Goal: Information Seeking & Learning: Learn about a topic

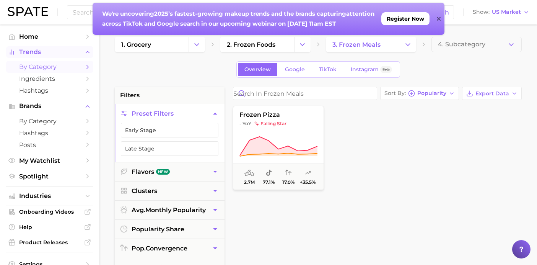
click at [36, 52] on span "Trends" at bounding box center [49, 52] width 61 height 7
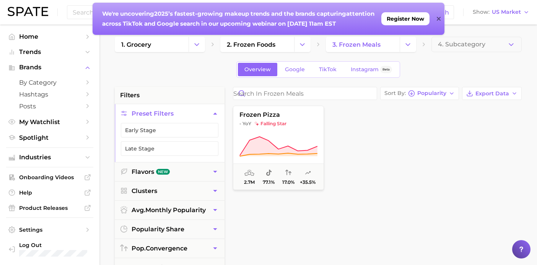
click at [438, 19] on icon at bounding box center [439, 19] width 4 height 6
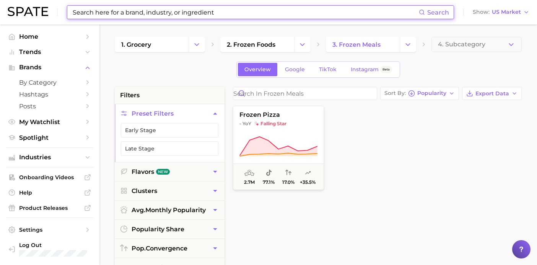
click at [385, 9] on input at bounding box center [245, 12] width 347 height 13
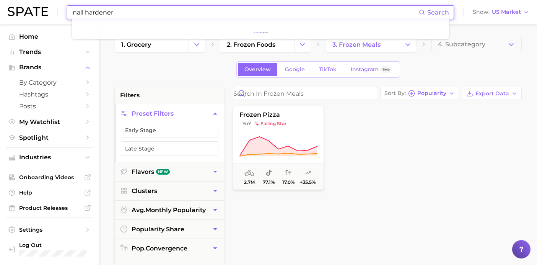
type input "nail hardener"
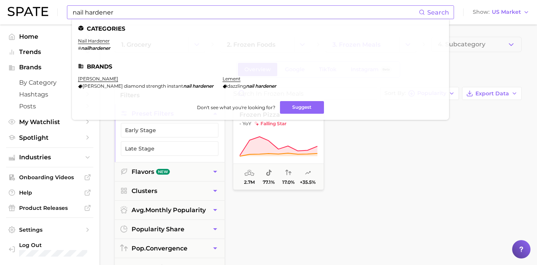
click at [90, 45] on em "nailhardener" at bounding box center [95, 48] width 29 height 6
click at [90, 42] on link "nail hardener" at bounding box center [94, 41] width 32 height 6
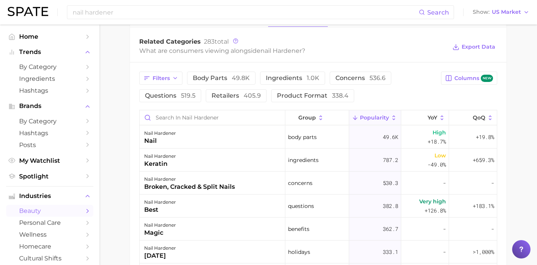
scroll to position [360, 0]
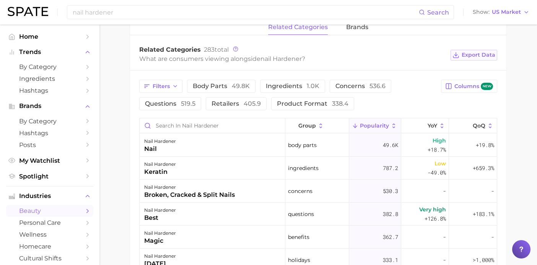
click at [471, 51] on button "Export Data" at bounding box center [473, 55] width 47 height 11
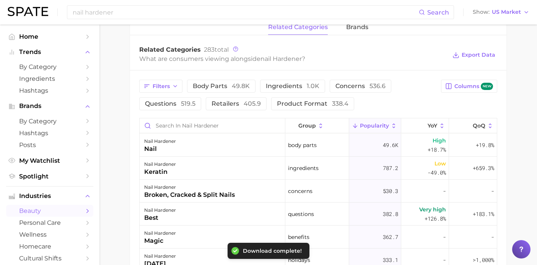
click at [317, 59] on div "What are consumers viewing alongside [PERSON_NAME] ?" at bounding box center [292, 59] width 307 height 10
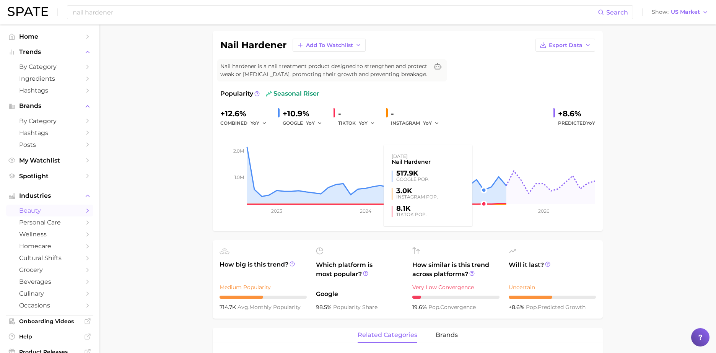
scroll to position [55, 0]
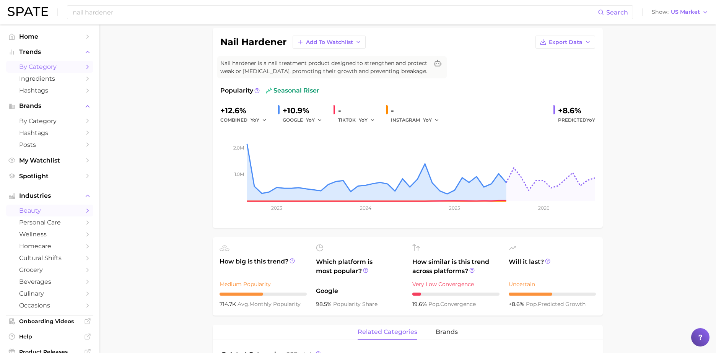
click at [29, 65] on span "by Category" at bounding box center [49, 66] width 61 height 7
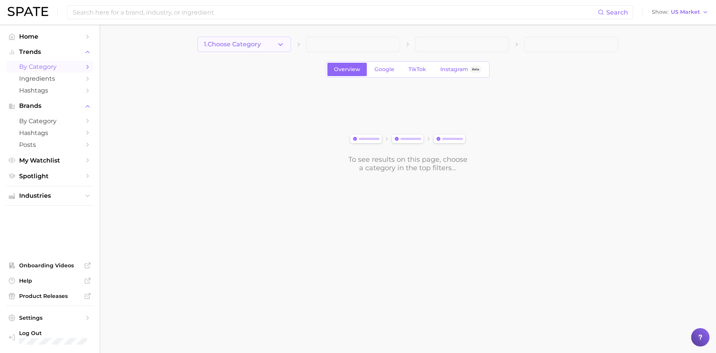
click at [240, 50] on button "1. Choose Category" at bounding box center [244, 44] width 94 height 15
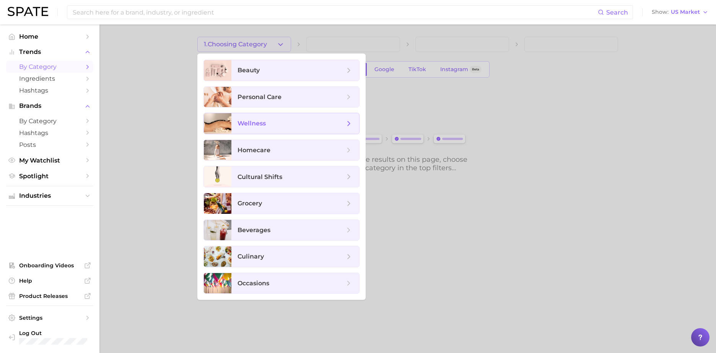
click at [272, 130] on span "wellness" at bounding box center [295, 123] width 128 height 21
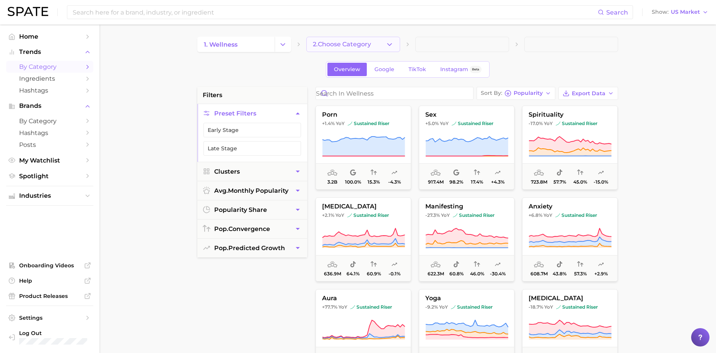
click at [326, 43] on span "2. Choose Category" at bounding box center [342, 44] width 58 height 7
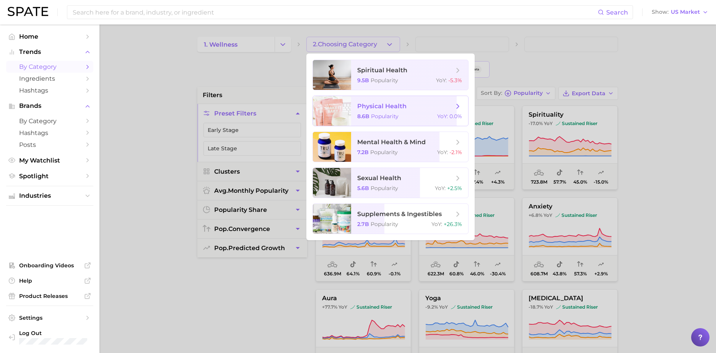
click at [368, 117] on span "8.6b" at bounding box center [363, 116] width 12 height 7
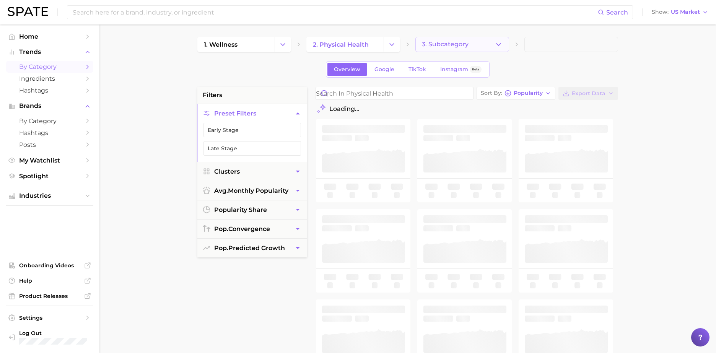
click at [446, 43] on span "3. Subcategory" at bounding box center [445, 44] width 47 height 7
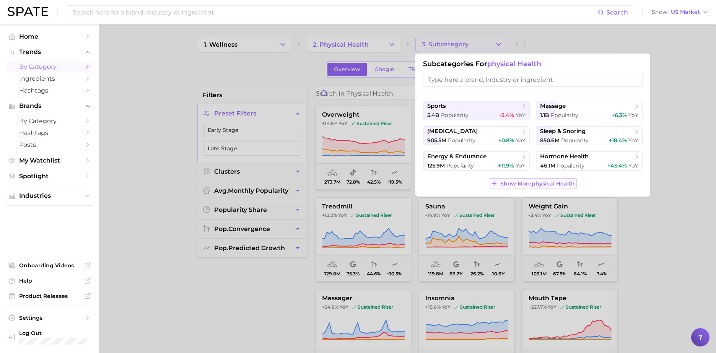
click at [525, 180] on span "Show More physical health" at bounding box center [537, 183] width 75 height 6
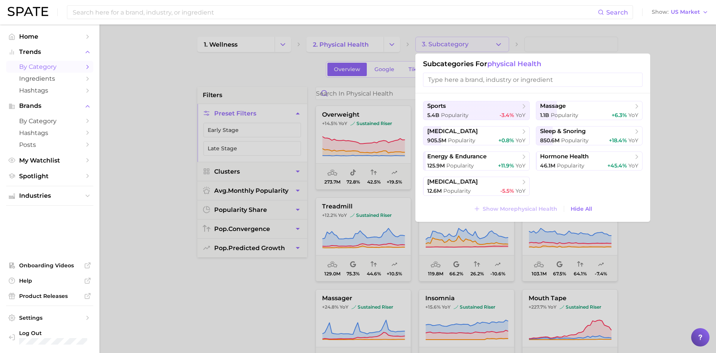
click at [160, 122] on div at bounding box center [358, 176] width 716 height 353
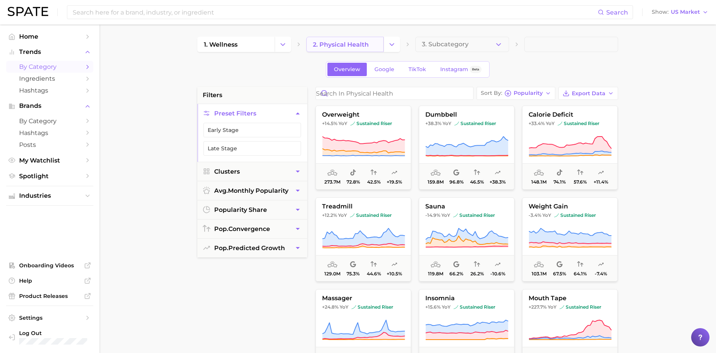
click at [333, 50] on link "2. physical health" at bounding box center [344, 44] width 77 height 15
click at [394, 42] on icon "Change Category" at bounding box center [392, 45] width 8 height 8
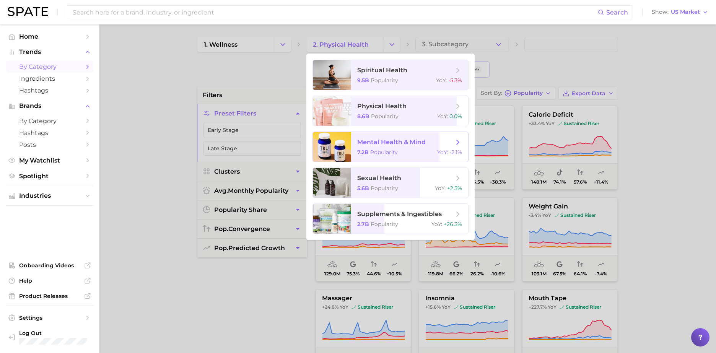
click at [383, 140] on span "mental health & mind" at bounding box center [391, 141] width 68 height 7
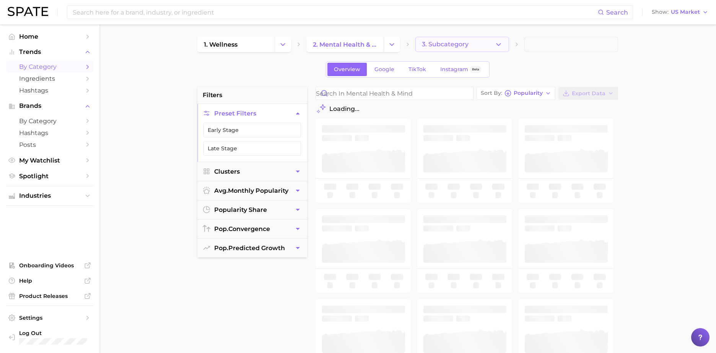
click at [442, 47] on span "3. Subcategory" at bounding box center [445, 44] width 47 height 7
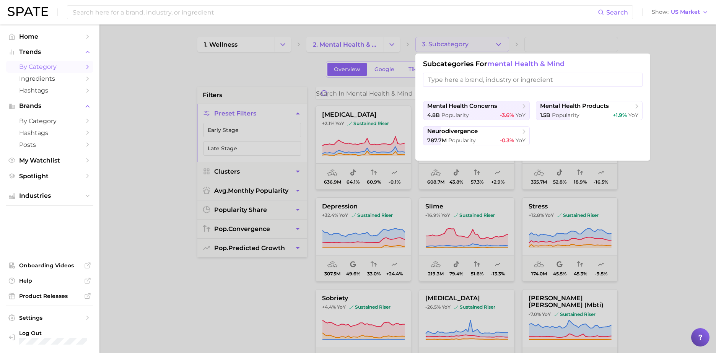
click at [536, 211] on div at bounding box center [358, 176] width 716 height 353
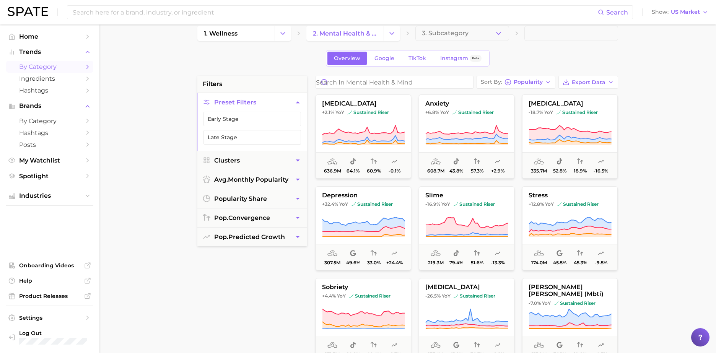
scroll to position [21, 0]
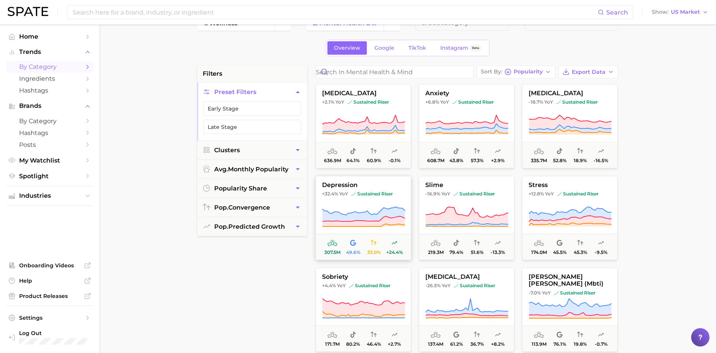
click at [376, 214] on icon at bounding box center [363, 211] width 83 height 8
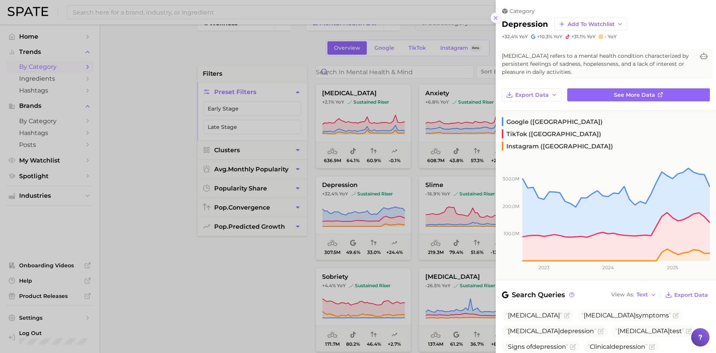
click at [495, 20] on icon at bounding box center [495, 18] width 6 height 6
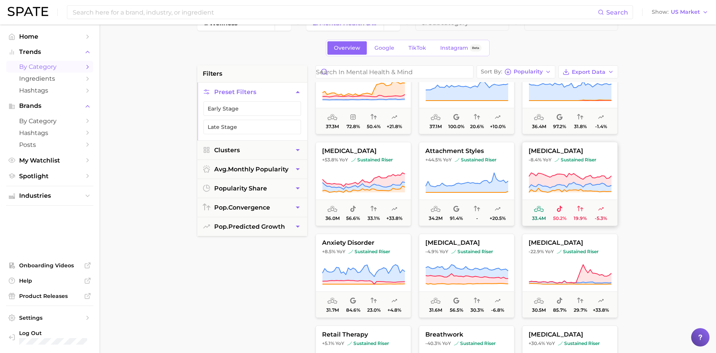
scroll to position [956, 0]
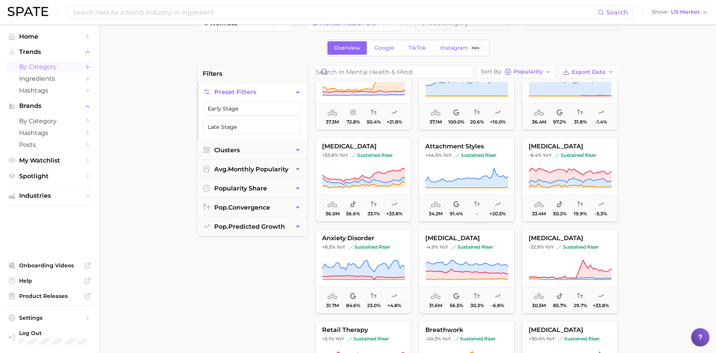
click at [85, 68] on icon "Sidebar" at bounding box center [87, 66] width 7 height 7
click at [89, 67] on icon "Sidebar" at bounding box center [87, 66] width 7 height 7
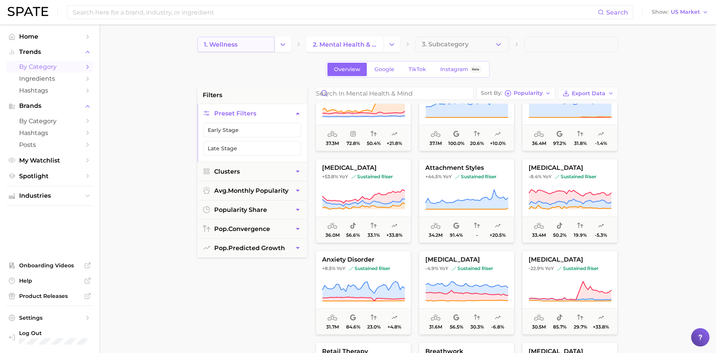
click at [253, 47] on link "1. wellness" at bounding box center [235, 44] width 77 height 15
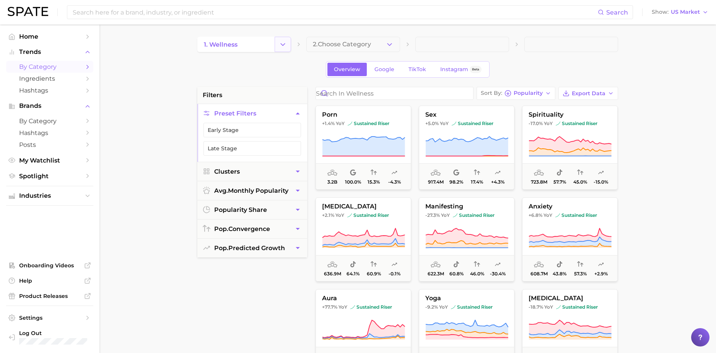
click at [286, 47] on icon "Change Category" at bounding box center [283, 45] width 8 height 8
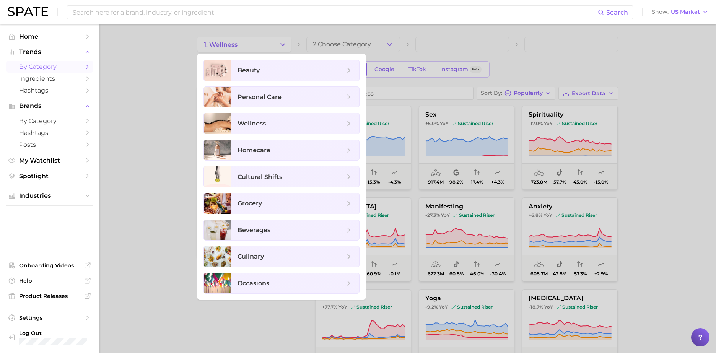
click at [118, 118] on div at bounding box center [358, 176] width 716 height 353
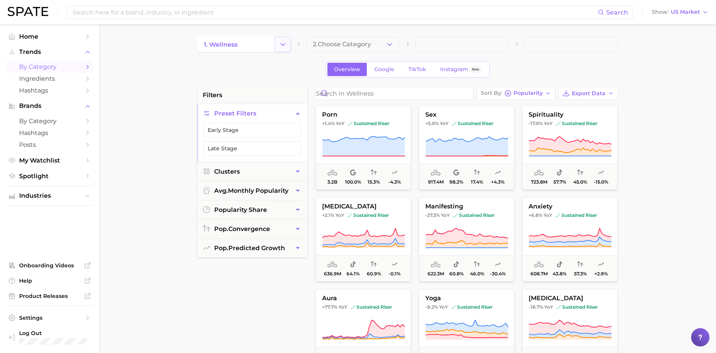
click at [282, 44] on icon "Change Category" at bounding box center [283, 45] width 8 height 8
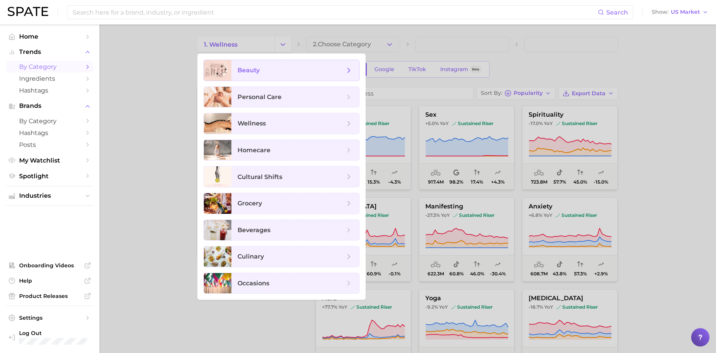
click at [285, 68] on span "beauty" at bounding box center [290, 70] width 107 height 8
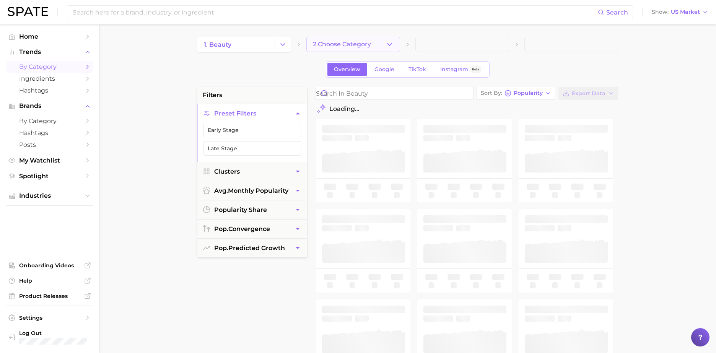
click at [391, 43] on polyline "button" at bounding box center [389, 44] width 4 height 2
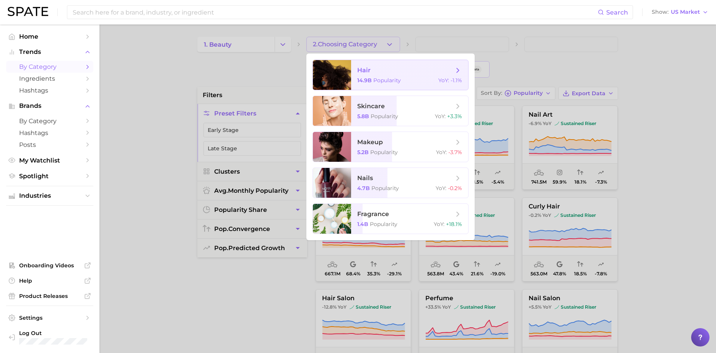
click at [382, 71] on span "hair" at bounding box center [405, 70] width 96 height 8
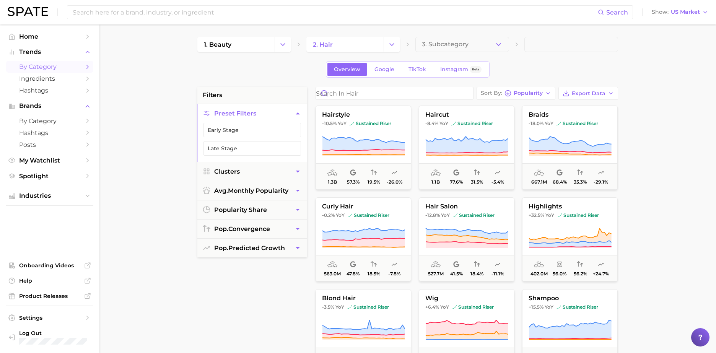
click at [446, 54] on div "1. beauty 2. hair 3. Subcategory Overview Google TikTok Instagram Beta filters …" at bounding box center [407, 301] width 420 height 529
click at [444, 48] on button "3. Subcategory" at bounding box center [462, 44] width 94 height 15
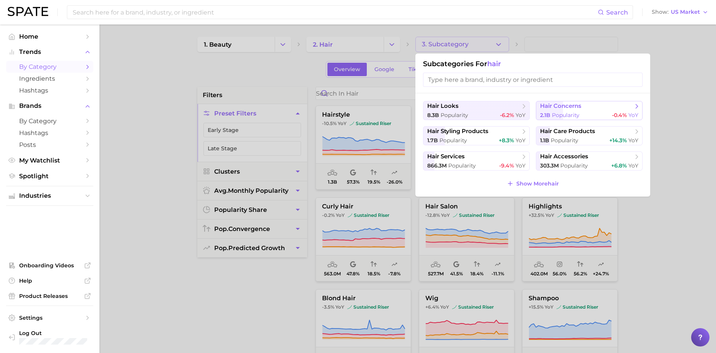
click at [536, 105] on span "hair concerns" at bounding box center [560, 105] width 41 height 7
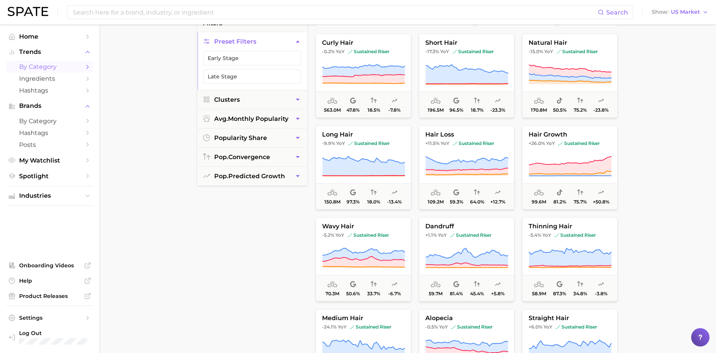
scroll to position [75, 0]
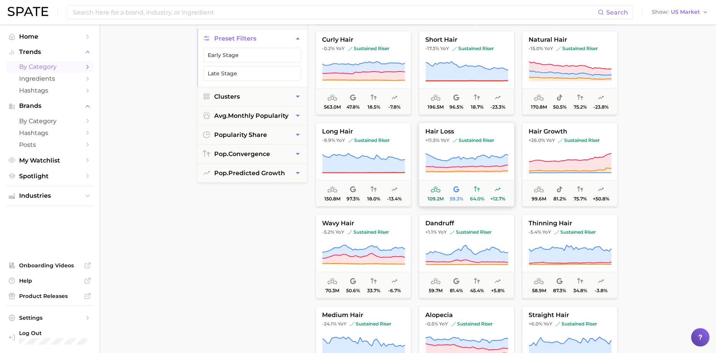
click at [472, 128] on span "hair loss" at bounding box center [466, 131] width 95 height 7
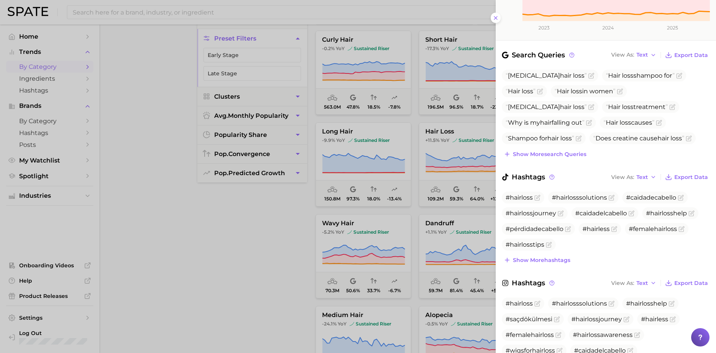
scroll to position [249, 0]
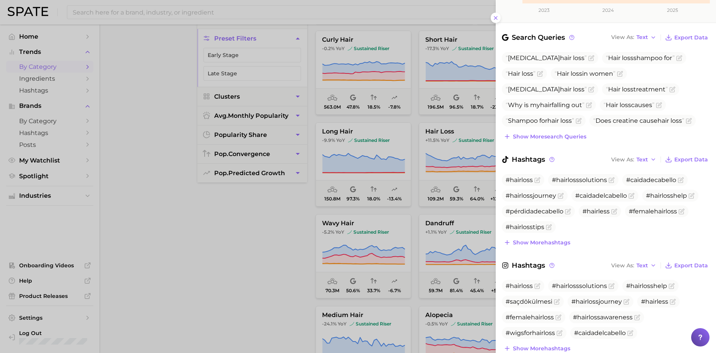
click at [281, 227] on div at bounding box center [358, 176] width 716 height 353
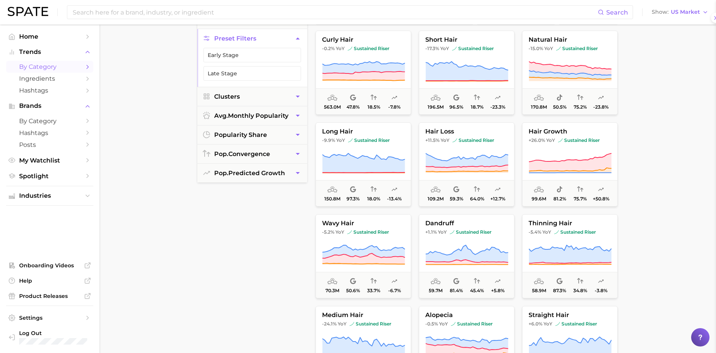
scroll to position [0, 0]
click at [297, 96] on icon "button" at bounding box center [298, 97] width 8 height 8
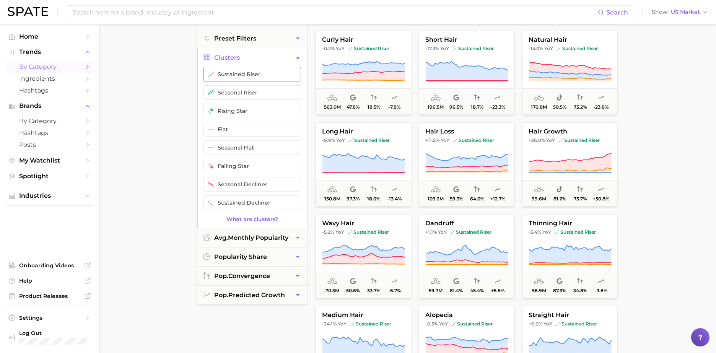
click at [246, 74] on button "sustained riser" at bounding box center [251, 74] width 97 height 15
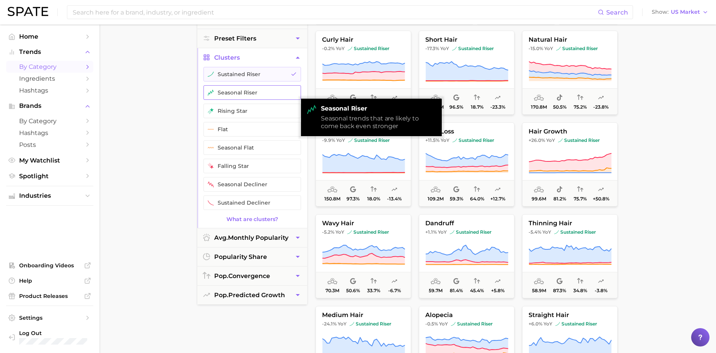
click at [244, 95] on button "seasonal riser" at bounding box center [251, 92] width 97 height 15
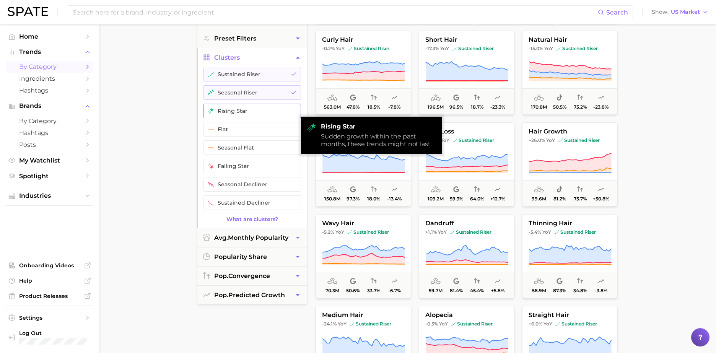
click at [238, 105] on button "rising star" at bounding box center [251, 111] width 97 height 15
click at [278, 75] on button "sustained riser" at bounding box center [251, 74] width 97 height 15
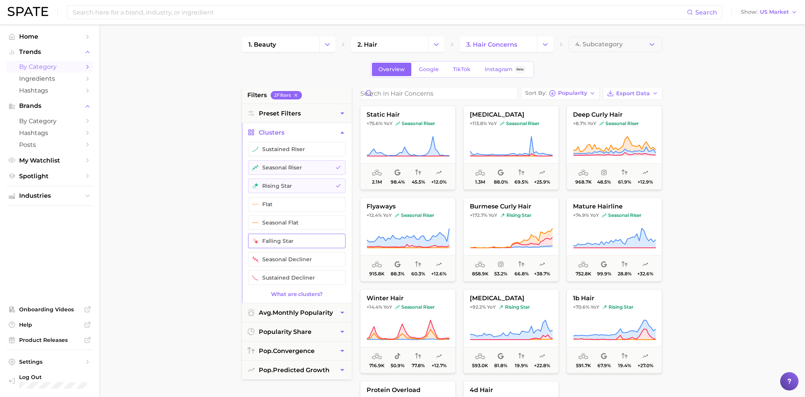
click at [289, 240] on button "falling star" at bounding box center [296, 241] width 97 height 15
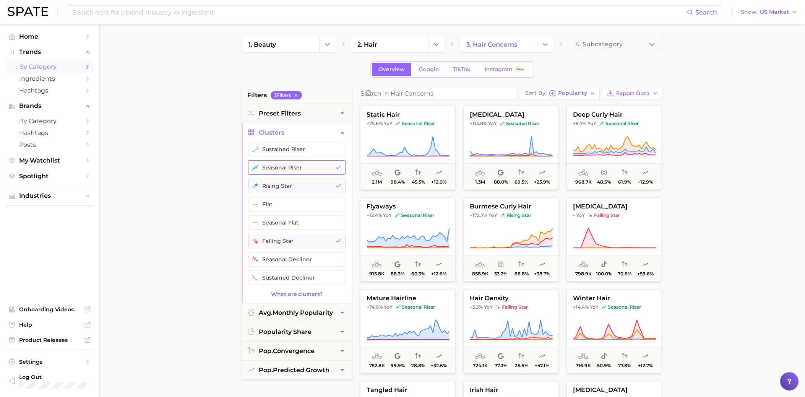
click at [319, 167] on button "seasonal riser" at bounding box center [296, 167] width 97 height 15
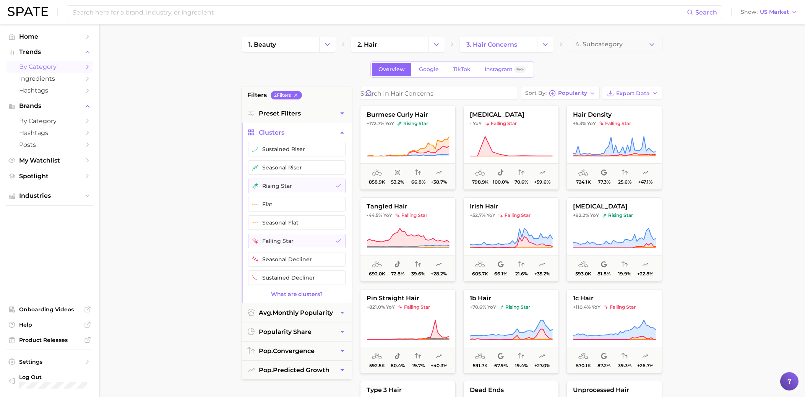
click at [536, 162] on main "1. beauty 2. hair 3. hair concerns 4. Subcategory Overview Google TikTok Instag…" at bounding box center [452, 314] width 706 height 580
click at [319, 182] on button "rising star" at bounding box center [296, 186] width 97 height 15
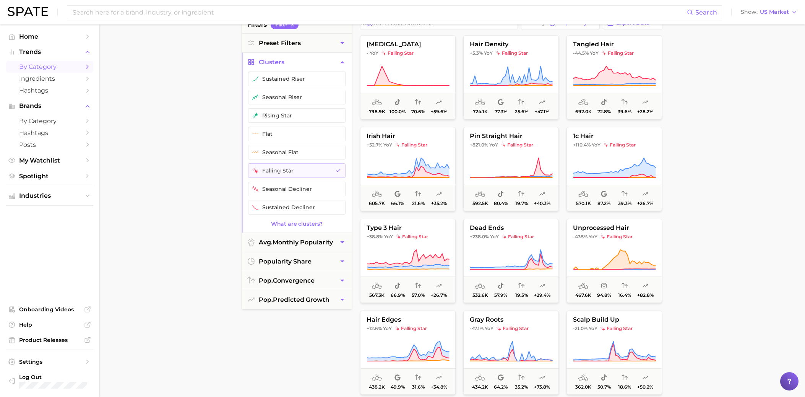
scroll to position [68, 0]
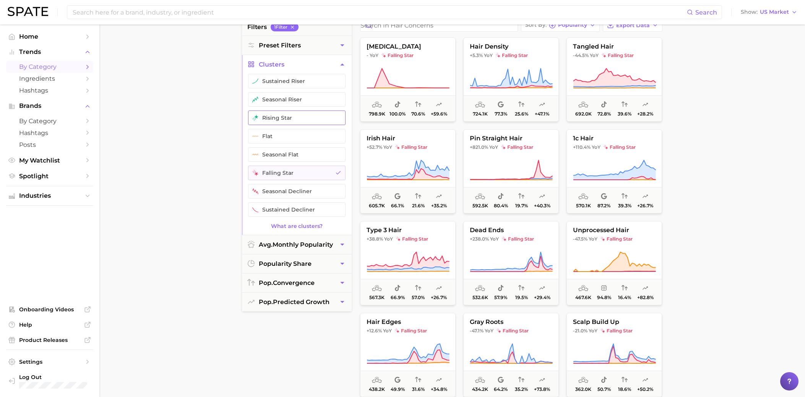
click at [305, 115] on button "rising star" at bounding box center [296, 117] width 97 height 15
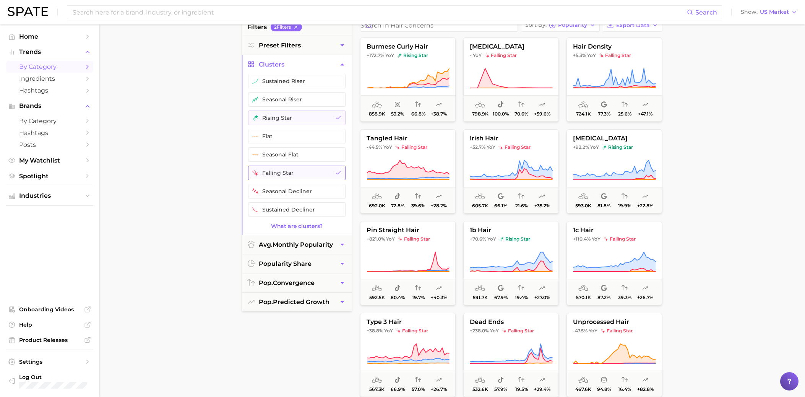
click at [285, 166] on button "falling star" at bounding box center [296, 173] width 97 height 15
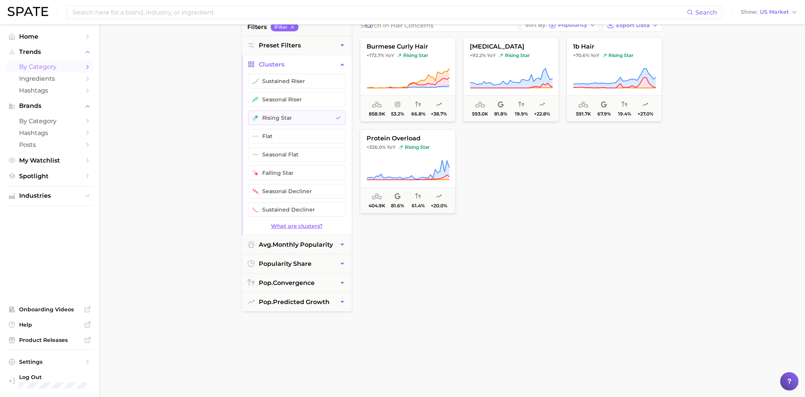
click at [294, 223] on link "What are clusters?" at bounding box center [297, 226] width 110 height 6
click at [281, 208] on button "sustained decliner" at bounding box center [296, 209] width 97 height 15
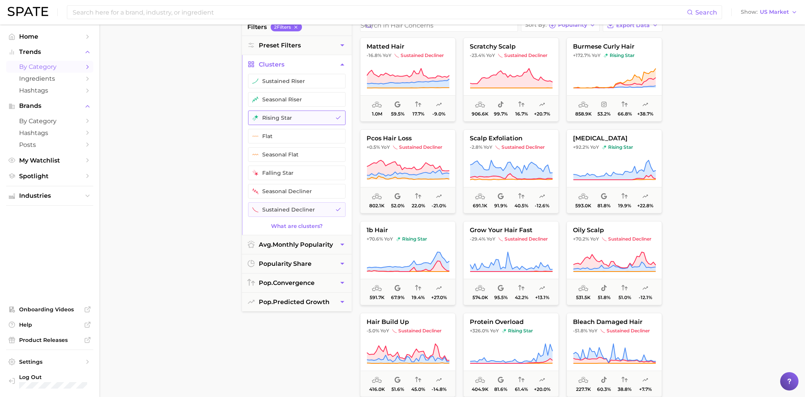
click at [302, 119] on button "rising star" at bounding box center [296, 117] width 97 height 15
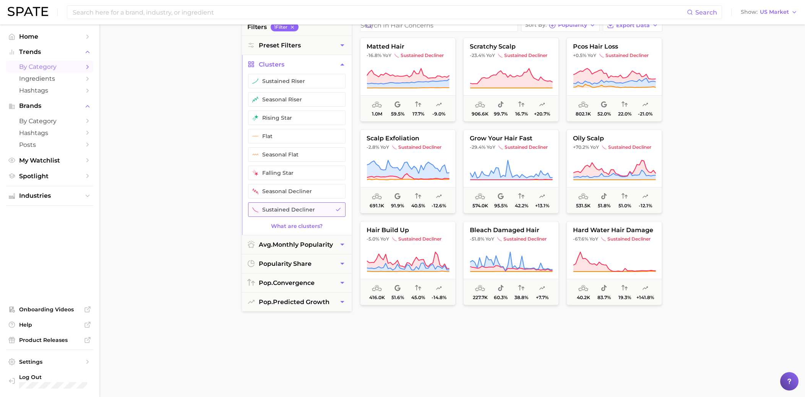
click at [316, 210] on button "sustained decliner" at bounding box center [296, 209] width 97 height 15
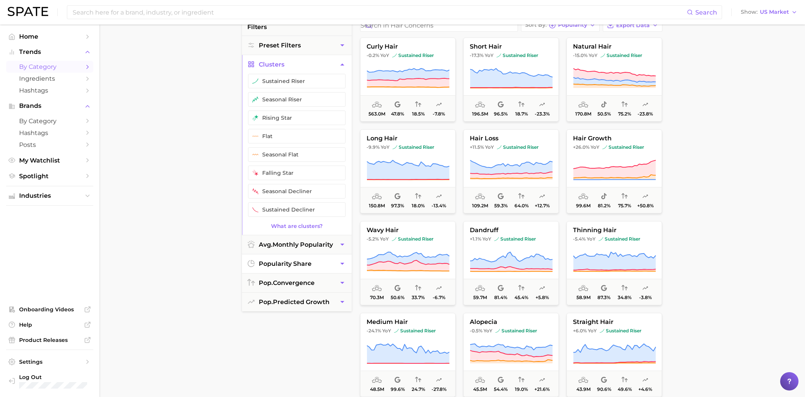
click at [311, 262] on button "popularity share" at bounding box center [297, 263] width 110 height 19
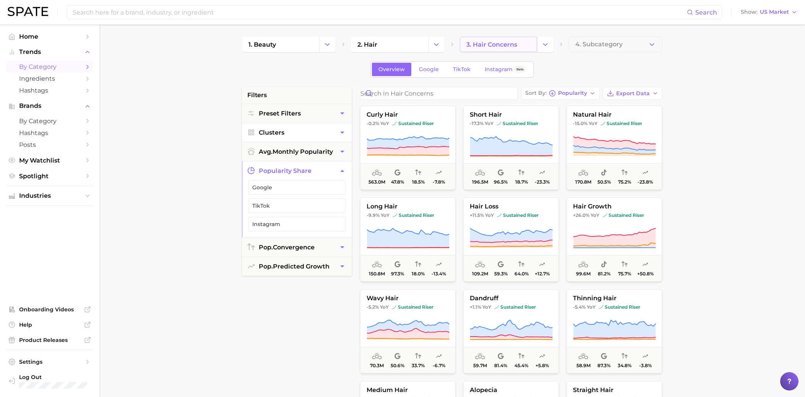
click at [501, 43] on span "3. hair concerns" at bounding box center [491, 44] width 51 height 7
click at [536, 48] on button "Change Category" at bounding box center [545, 44] width 16 height 15
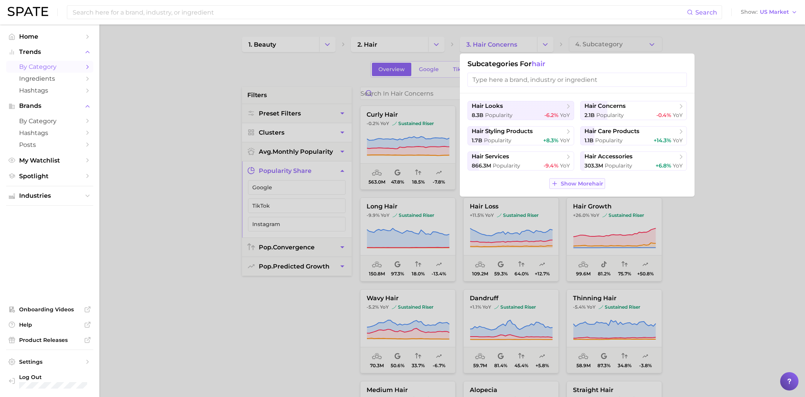
click at [536, 185] on span "Show More hair" at bounding box center [582, 183] width 42 height 6
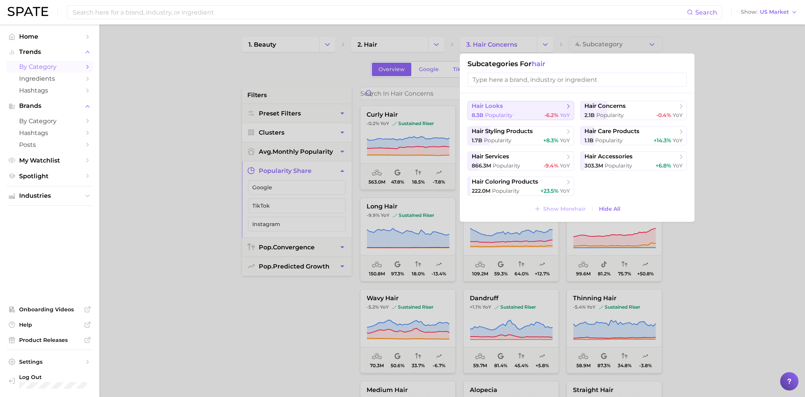
click at [536, 101] on button "hair looks 8.3b Popularity -6.2% YoY" at bounding box center [521, 110] width 107 height 19
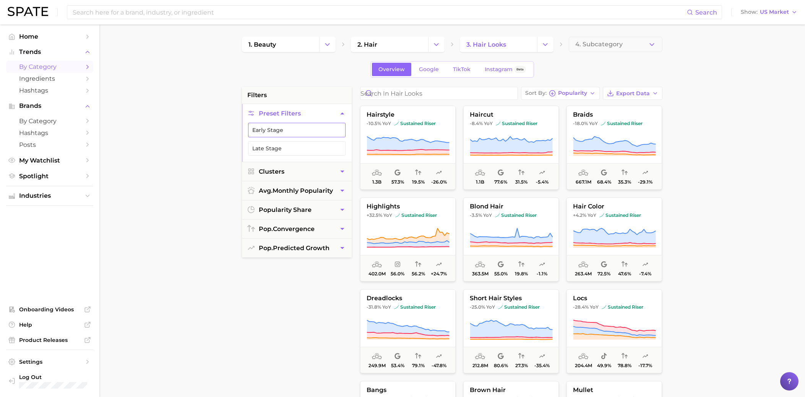
click at [283, 128] on button "Early Stage" at bounding box center [296, 130] width 97 height 15
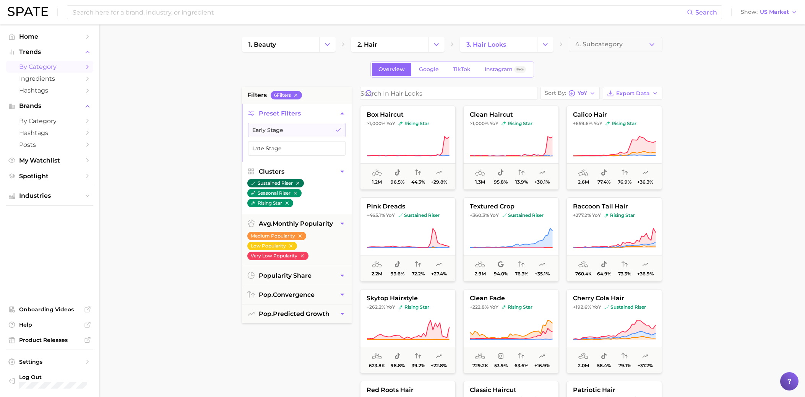
click at [299, 182] on icon "button" at bounding box center [297, 182] width 5 height 5
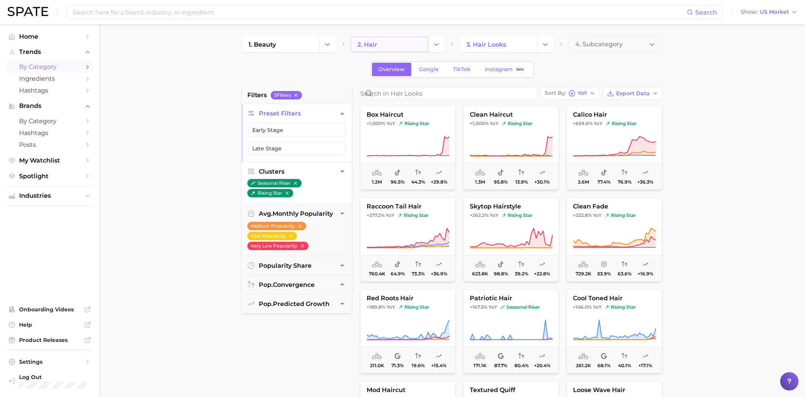
click at [408, 44] on link "2. hair" at bounding box center [389, 44] width 77 height 15
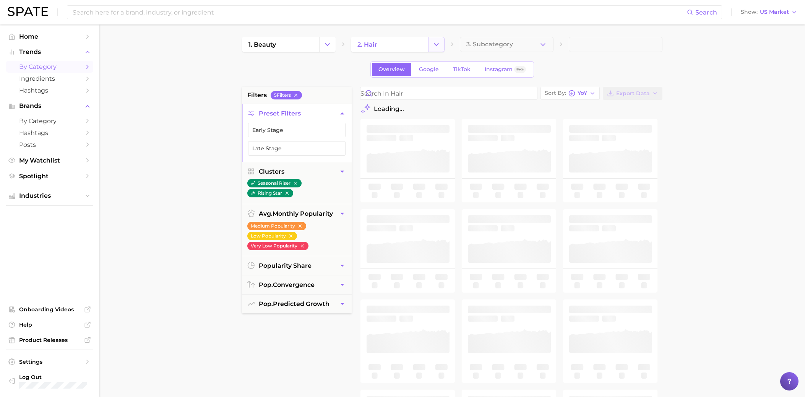
click at [434, 42] on icon "Change Category" at bounding box center [436, 45] width 8 height 8
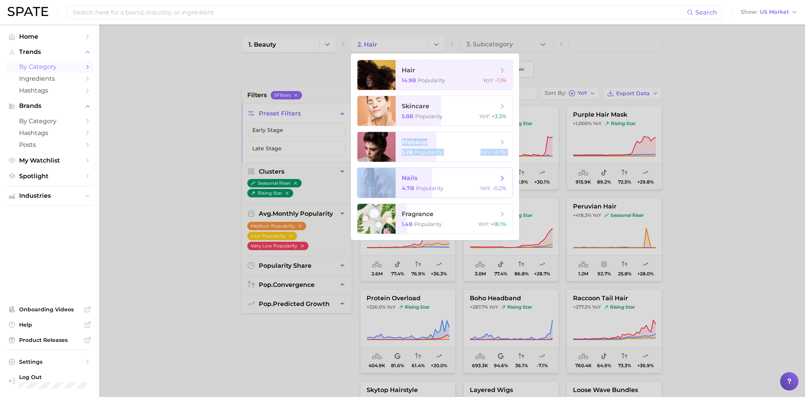
drag, startPoint x: 382, startPoint y: 156, endPoint x: 373, endPoint y: 178, distance: 24.1
click at [373, 178] on ul "hair 14.9b Popularity YoY : -1.1% skincare 5.8b Popularity YoY : +3.3% makeup 5…" at bounding box center [435, 147] width 168 height 187
click at [459, 176] on span "nails" at bounding box center [450, 178] width 96 height 8
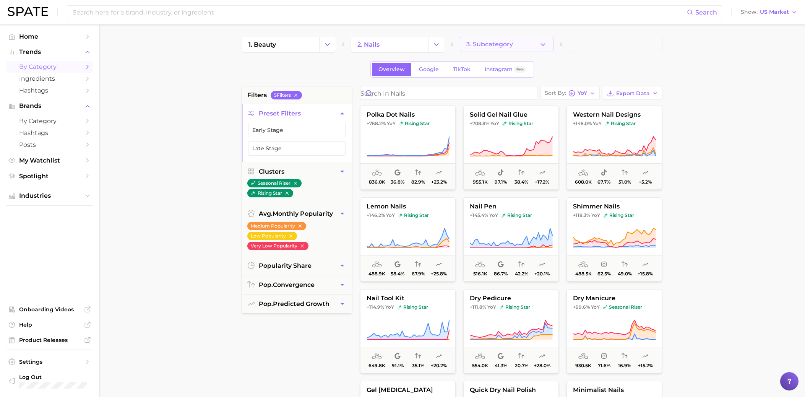
click at [488, 45] on span "3. Subcategory" at bounding box center [489, 44] width 47 height 7
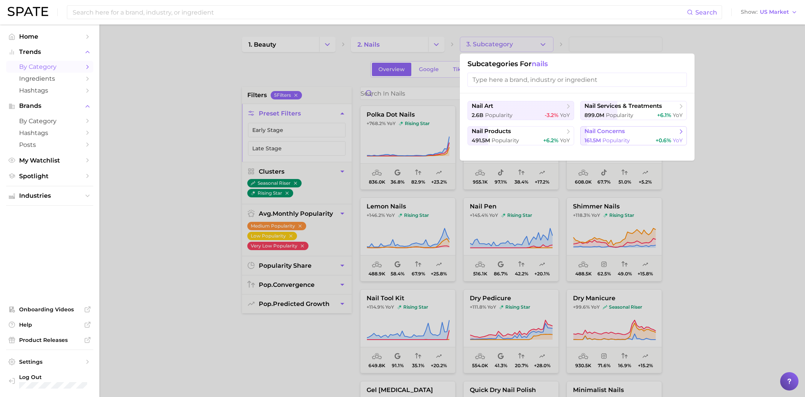
drag, startPoint x: 625, startPoint y: 115, endPoint x: 621, endPoint y: 130, distance: 15.2
click at [536, 130] on ul "nail art 2.6b Popularity -3.2% YoY nail services & treatments 899.0m Popularity…" at bounding box center [577, 123] width 219 height 44
click at [536, 131] on span "nail concerns" at bounding box center [604, 131] width 41 height 7
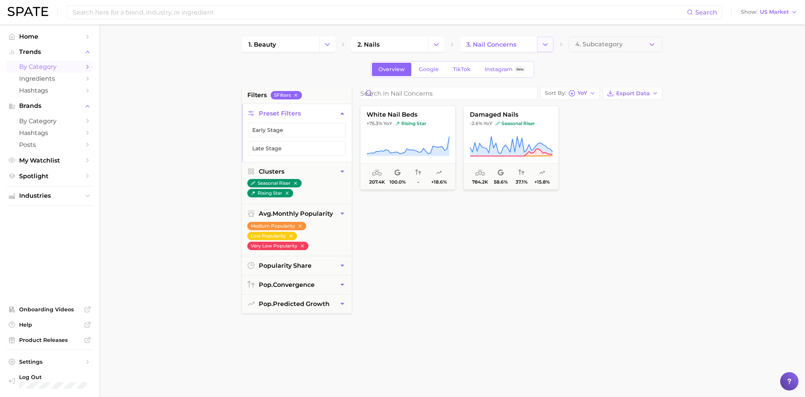
click at [536, 44] on button "Change Category" at bounding box center [545, 44] width 16 height 15
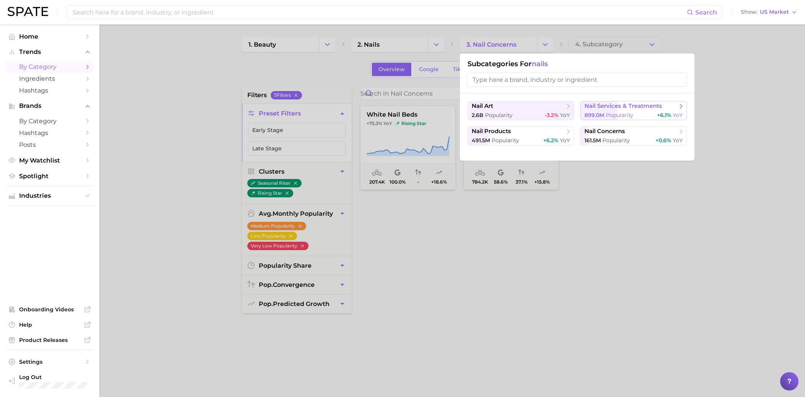
click at [536, 115] on span "899.0m Popularity" at bounding box center [608, 115] width 49 height 7
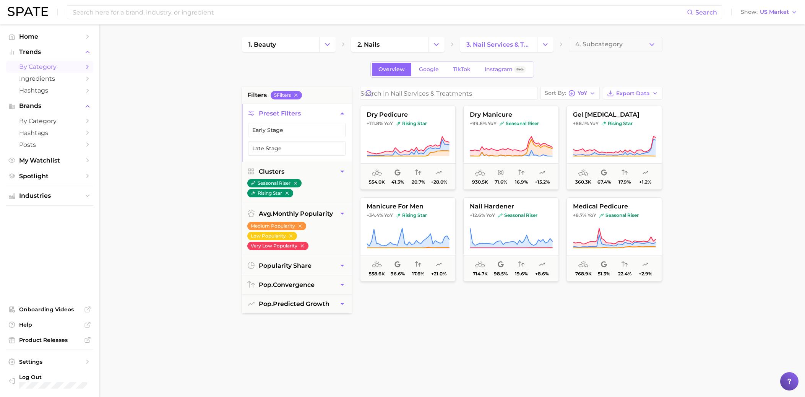
click at [536, 164] on main "1. beauty 2. nails 3. nail services & treatments 4. Subcategory Overview Google…" at bounding box center [452, 314] width 706 height 580
click at [298, 183] on icon "button" at bounding box center [295, 182] width 5 height 5
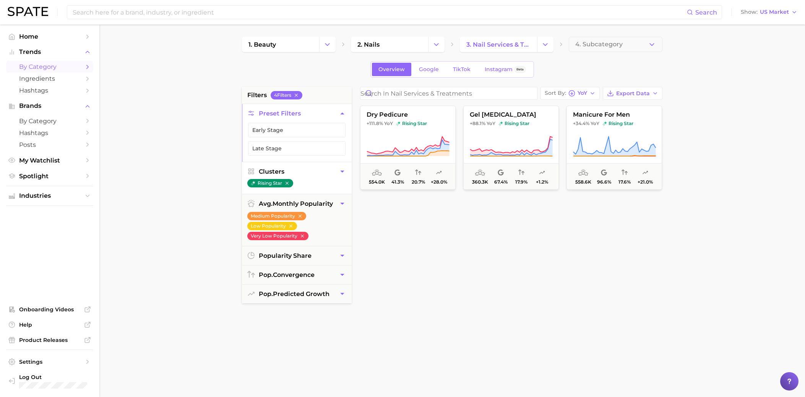
click at [341, 169] on icon "button" at bounding box center [342, 171] width 8 height 8
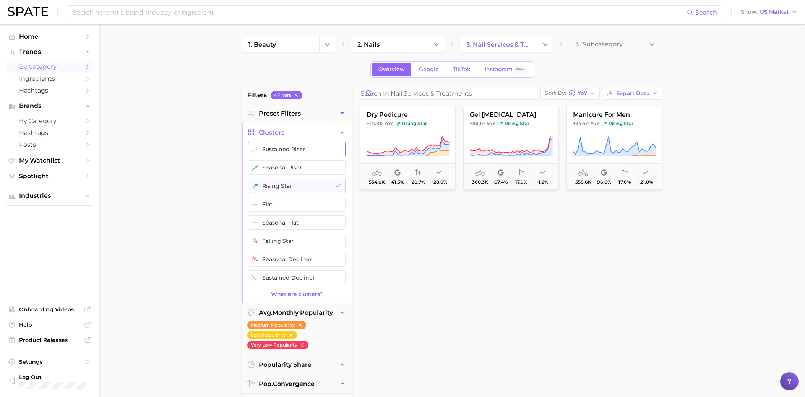
click at [319, 153] on button "sustained riser" at bounding box center [296, 149] width 97 height 15
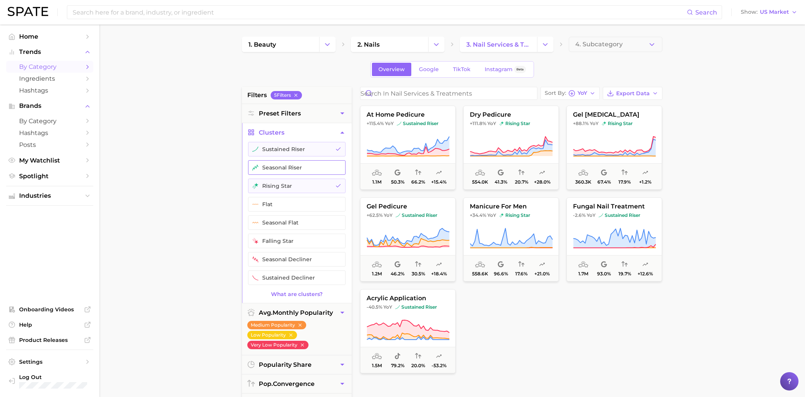
click at [315, 163] on button "seasonal riser" at bounding box center [296, 167] width 97 height 15
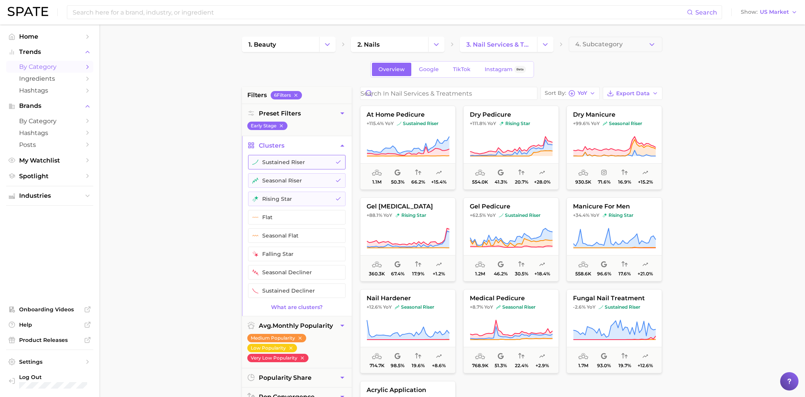
click at [311, 166] on button "sustained riser" at bounding box center [296, 162] width 97 height 15
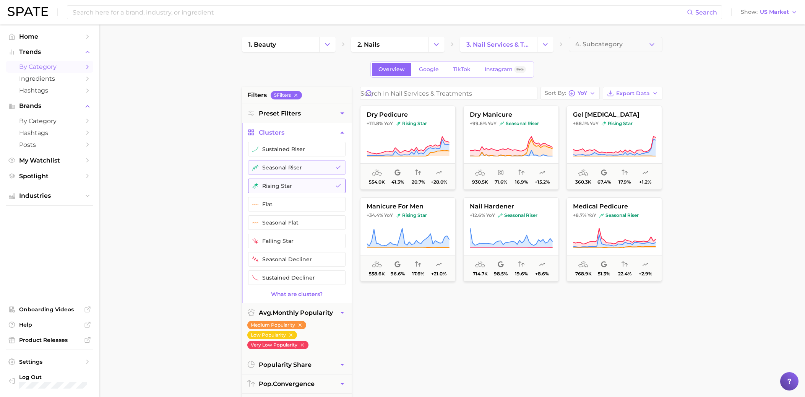
click at [308, 179] on button "rising star" at bounding box center [296, 186] width 97 height 15
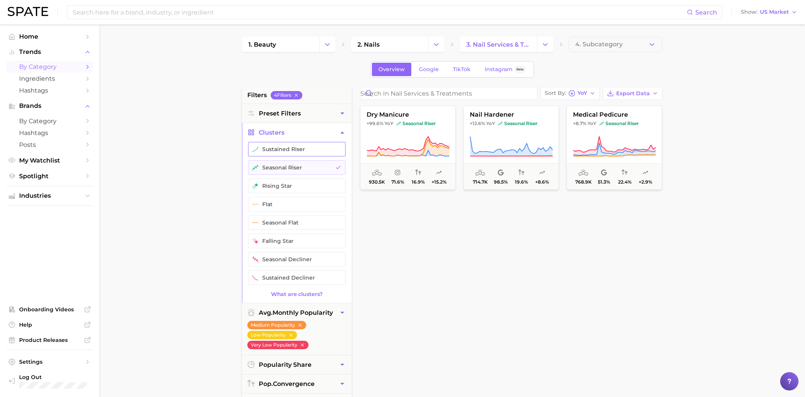
click at [303, 150] on button "sustained riser" at bounding box center [296, 149] width 97 height 15
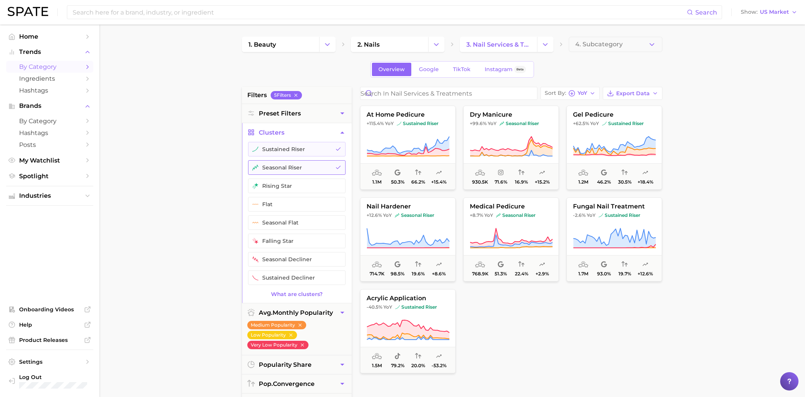
click at [298, 169] on button "seasonal riser" at bounding box center [296, 167] width 97 height 15
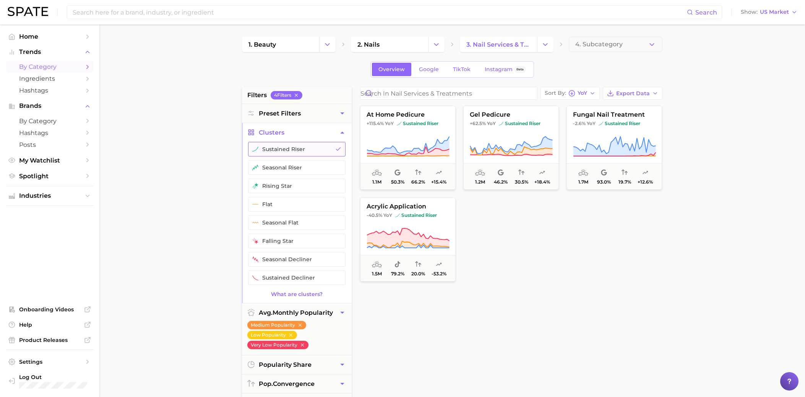
click at [298, 153] on button "sustained riser" at bounding box center [296, 149] width 97 height 15
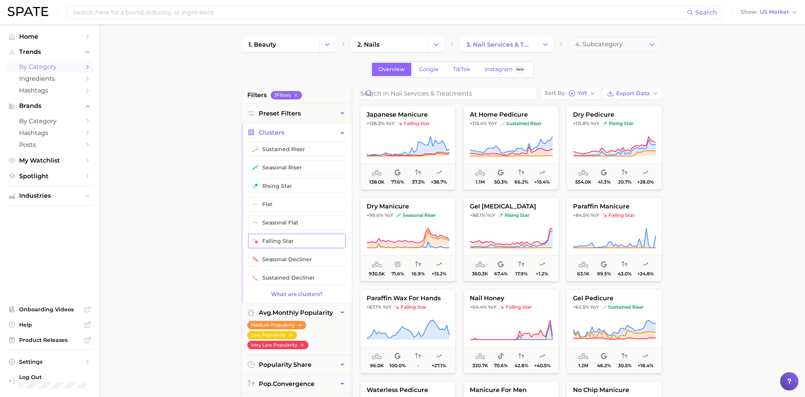
click at [280, 238] on button "falling star" at bounding box center [296, 241] width 97 height 15
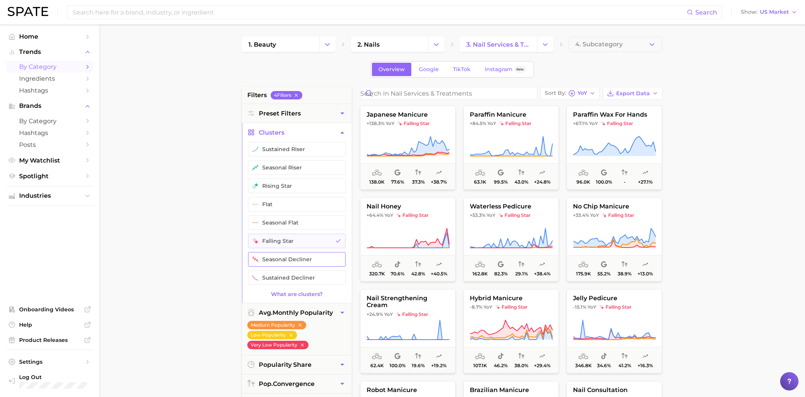
click at [278, 259] on button "seasonal decliner" at bounding box center [296, 259] width 97 height 15
click at [276, 264] on button "sustained decliner" at bounding box center [296, 277] width 97 height 15
click at [76, 36] on span "Home" at bounding box center [49, 36] width 61 height 7
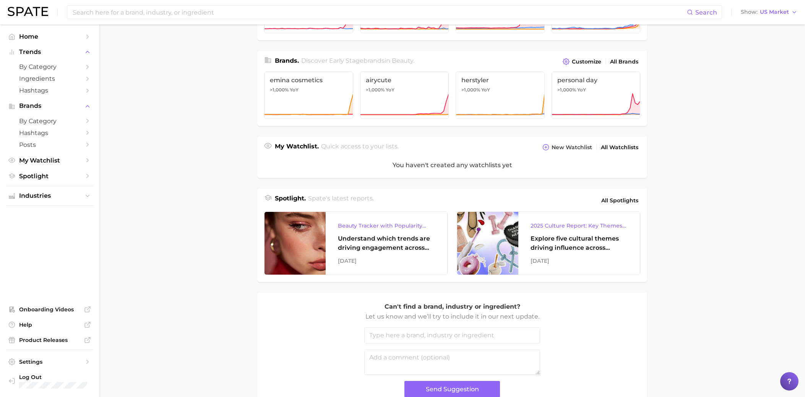
scroll to position [210, 0]
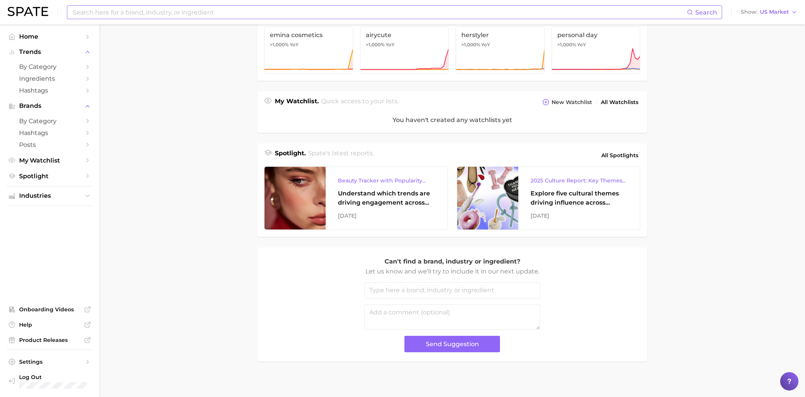
click at [254, 16] on input at bounding box center [379, 12] width 615 height 13
type input "beauty community"
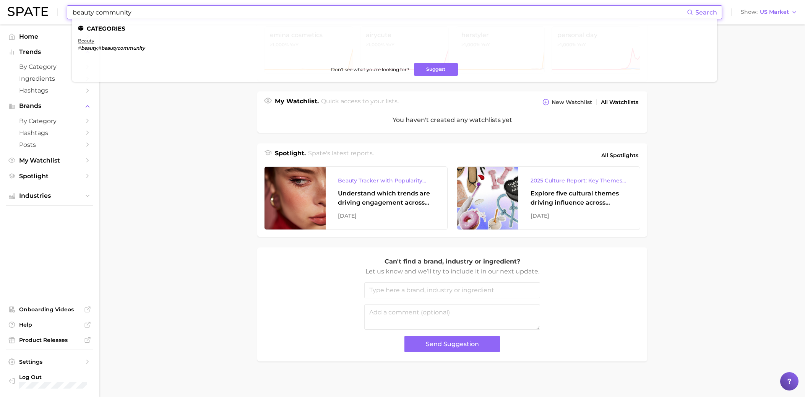
click at [109, 47] on em "beautycommunity" at bounding box center [123, 48] width 44 height 6
click at [84, 41] on link "beauty" at bounding box center [86, 41] width 16 height 6
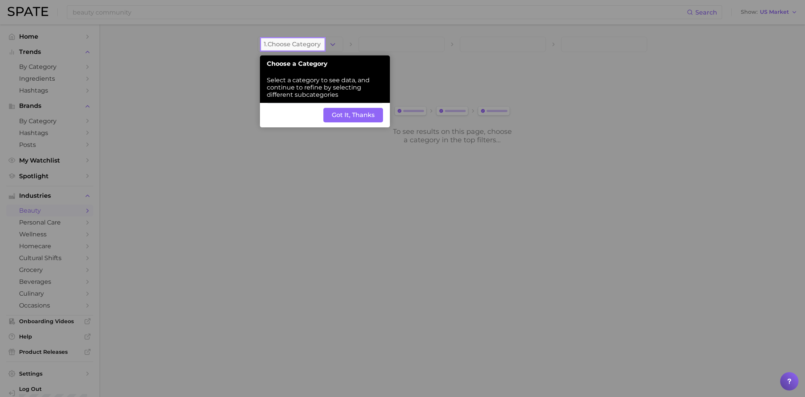
click at [344, 117] on button "Got It, Thanks" at bounding box center [353, 115] width 60 height 15
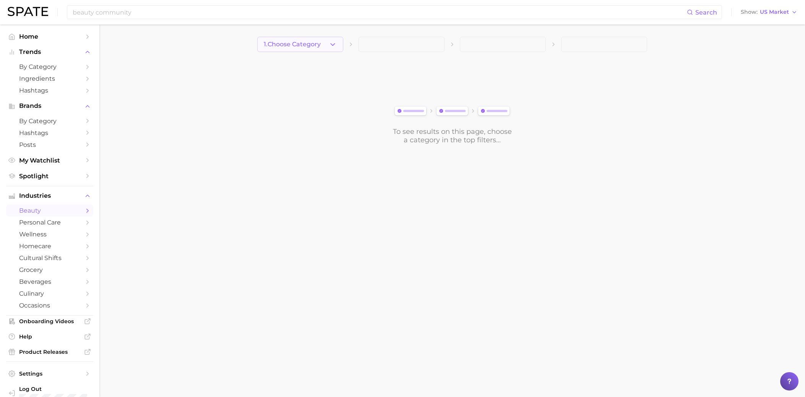
click at [311, 47] on span "1. Choose Category" at bounding box center [292, 44] width 57 height 7
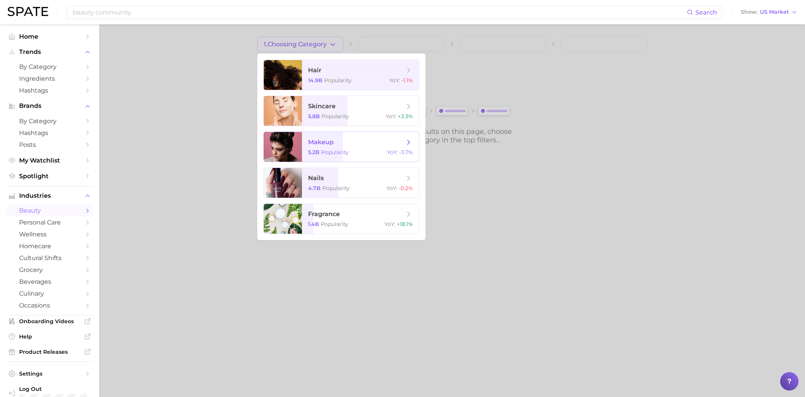
click at [308, 149] on span "5.2b" at bounding box center [313, 152] width 11 height 7
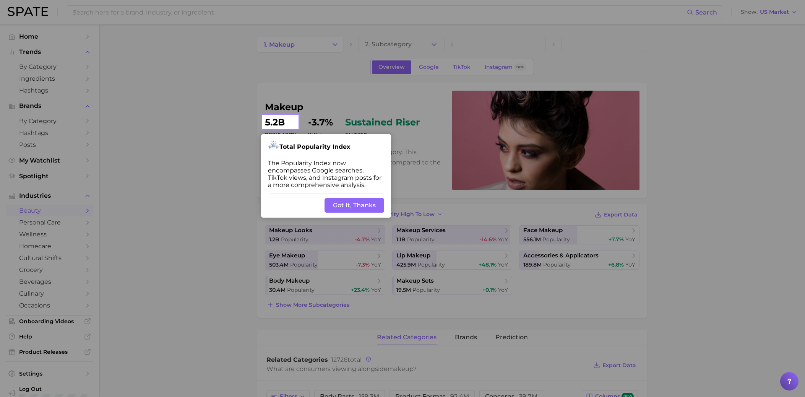
click at [368, 199] on button "Got It, Thanks" at bounding box center [355, 205] width 60 height 15
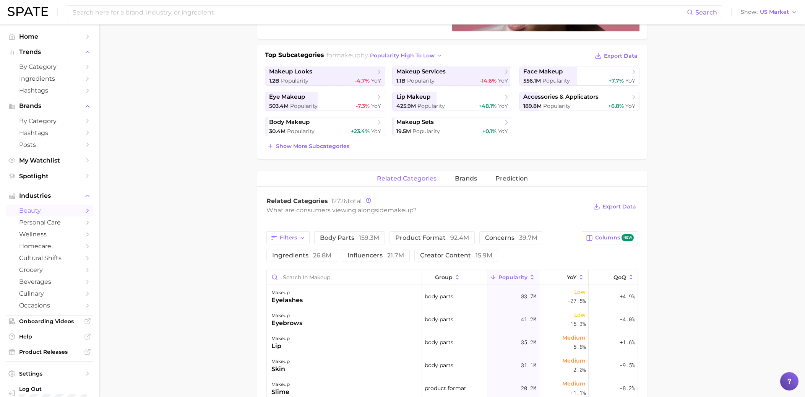
scroll to position [157, 0]
click at [503, 182] on span "Prediction" at bounding box center [511, 179] width 32 height 7
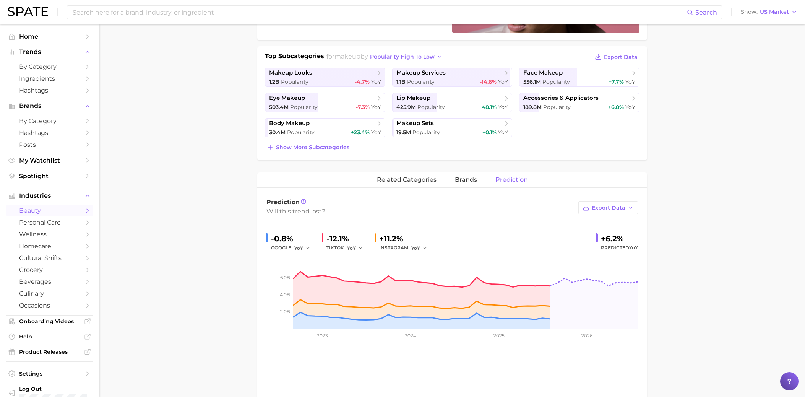
scroll to position [0, 0]
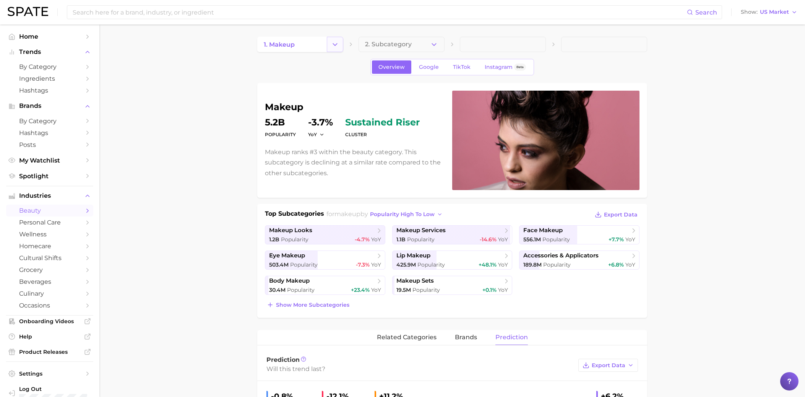
click at [332, 42] on icon "Change Category" at bounding box center [335, 45] width 8 height 8
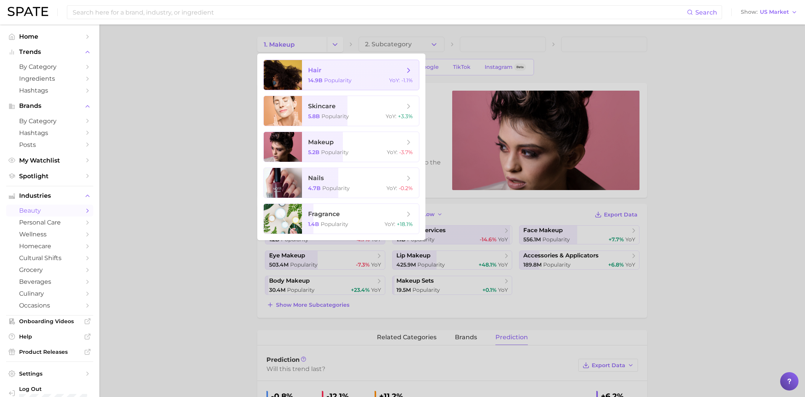
click at [331, 74] on span "hair 14.9b Popularity YoY : -1.1%" at bounding box center [360, 75] width 117 height 30
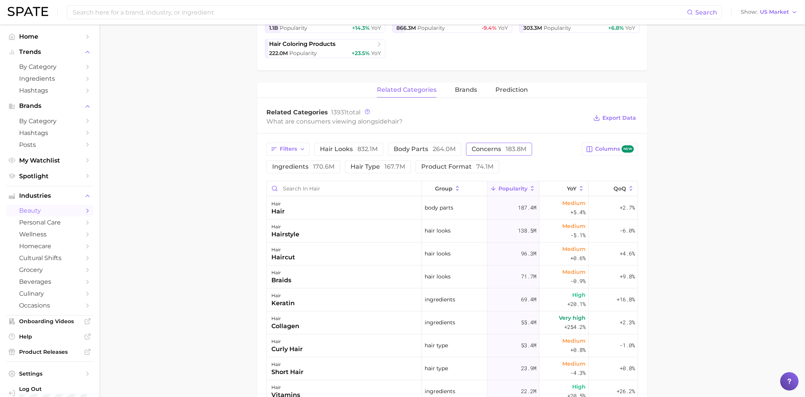
click at [490, 148] on span "concerns 183.8m" at bounding box center [499, 149] width 55 height 6
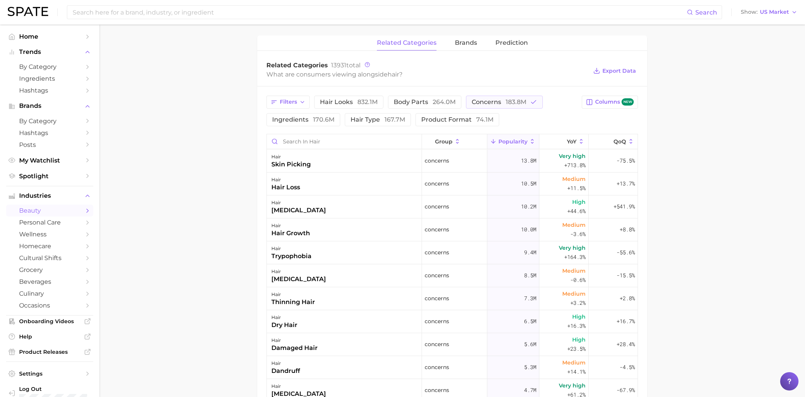
scroll to position [286, 0]
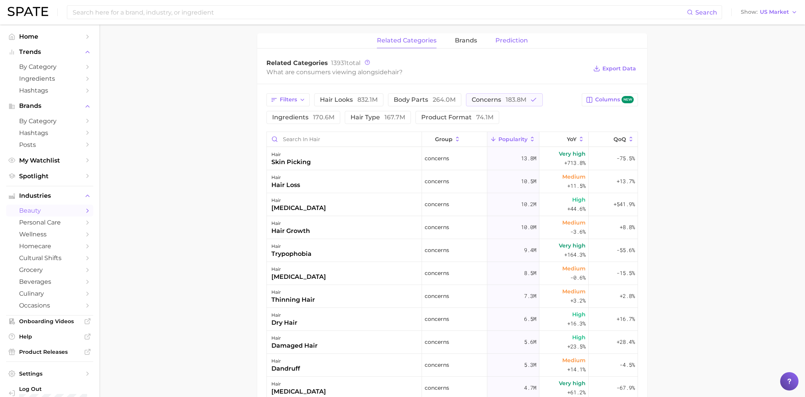
click at [516, 38] on span "Prediction" at bounding box center [511, 40] width 32 height 7
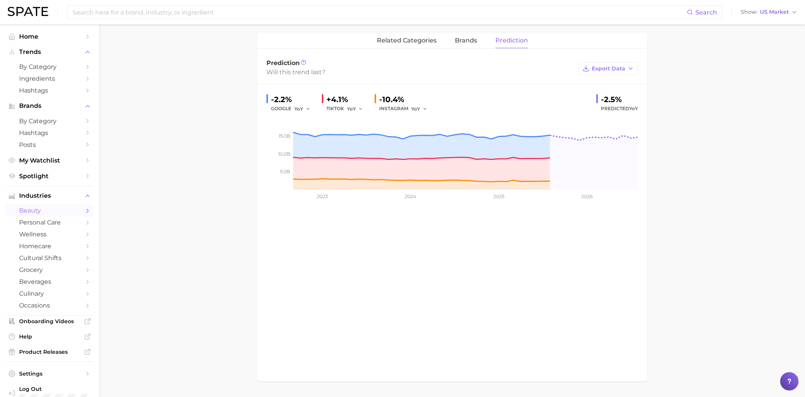
click at [536, 151] on main "1. hair 2. Subcategory Overview Google TikTok Instagram Beta hair Popularity 14…" at bounding box center [452, 79] width 706 height 681
click at [413, 39] on span "related categories" at bounding box center [407, 40] width 60 height 7
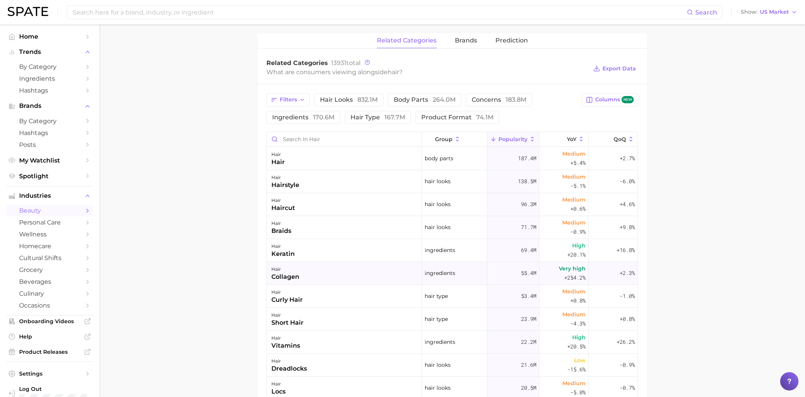
click at [536, 264] on span "Very high +254.2%" at bounding box center [572, 273] width 27 height 18
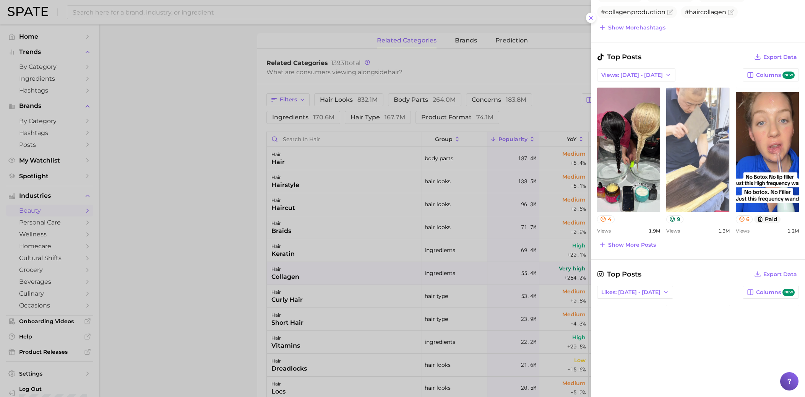
scroll to position [420, 0]
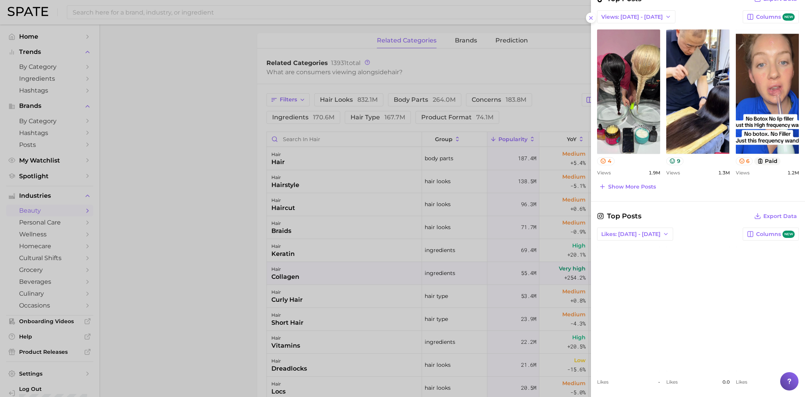
click at [221, 254] on div at bounding box center [402, 198] width 805 height 397
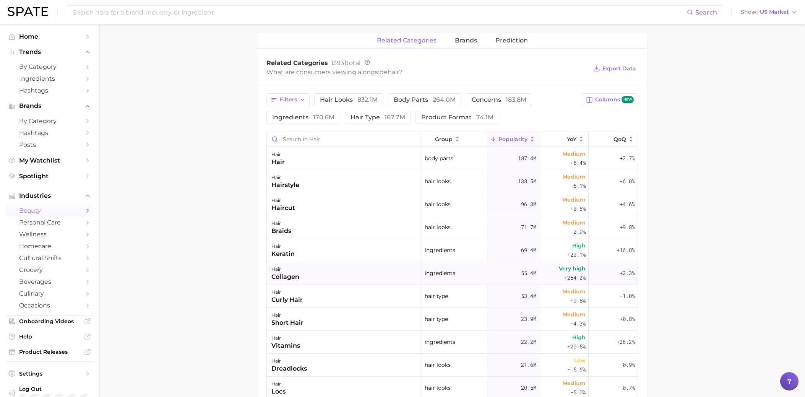
click at [294, 264] on div "collagen" at bounding box center [285, 276] width 28 height 9
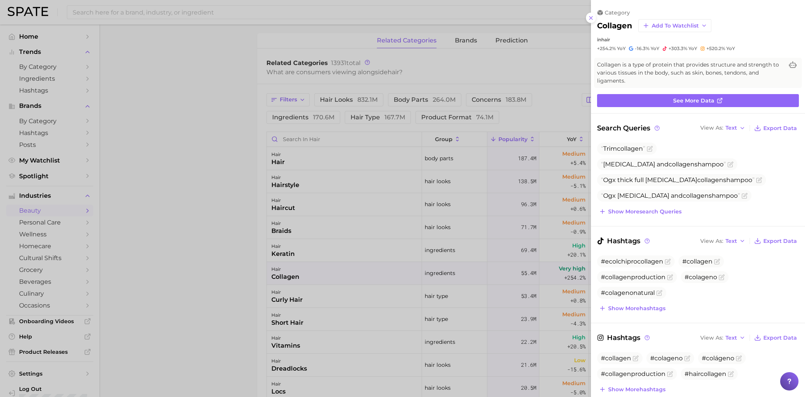
scroll to position [0, 0]
click at [518, 34] on div at bounding box center [402, 198] width 805 height 397
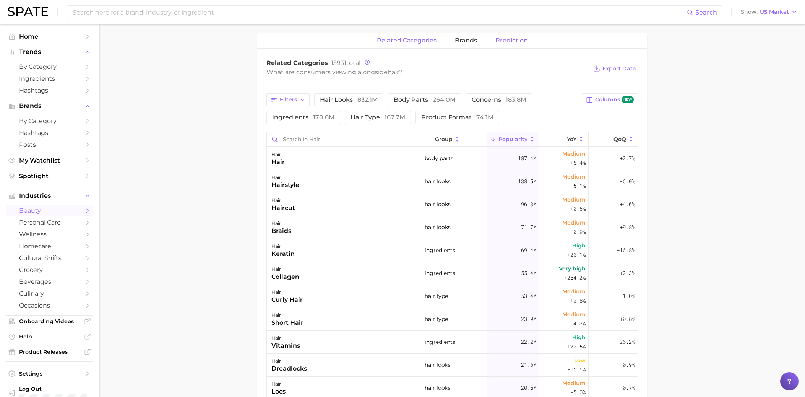
click at [516, 38] on span "Prediction" at bounding box center [511, 40] width 32 height 7
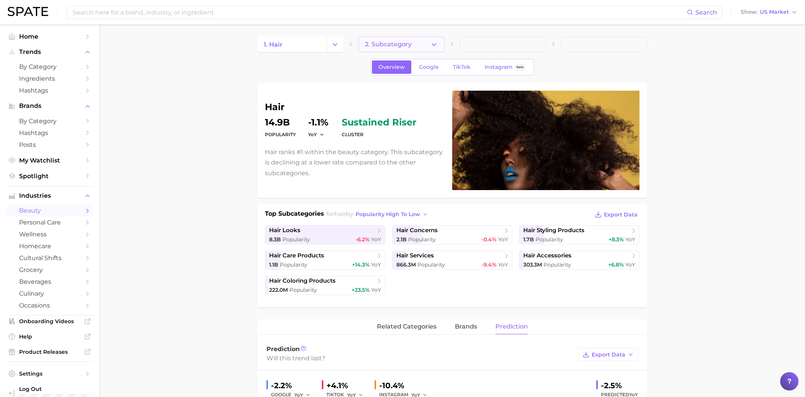
click at [401, 43] on span "2. Subcategory" at bounding box center [388, 44] width 47 height 7
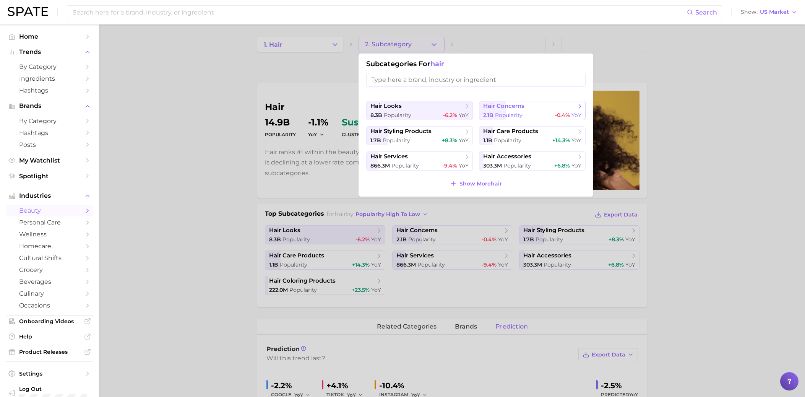
click at [500, 115] on span "Popularity" at bounding box center [509, 115] width 28 height 7
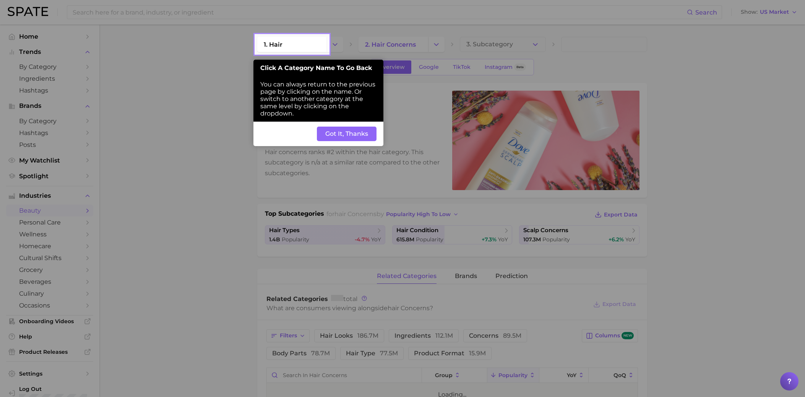
click at [360, 136] on button "Got It, Thanks" at bounding box center [347, 134] width 60 height 15
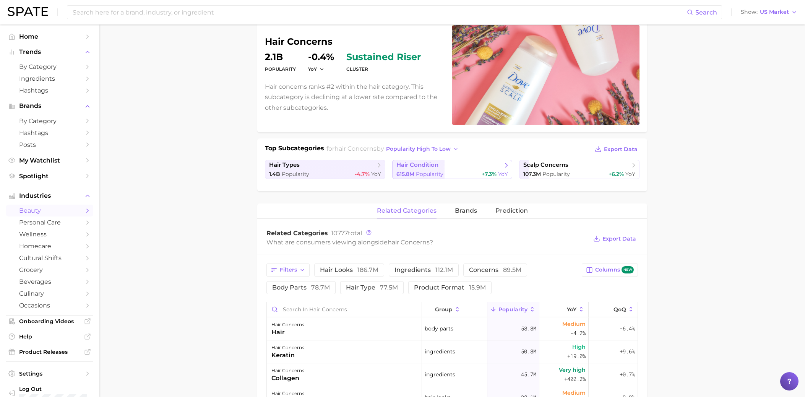
scroll to position [68, 0]
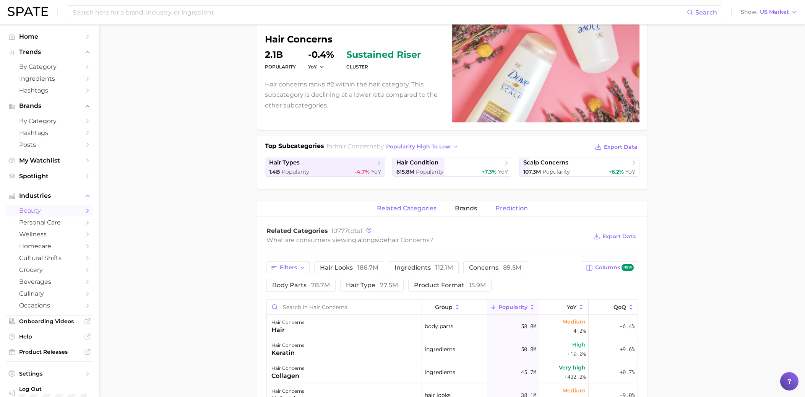
click at [513, 209] on span "Prediction" at bounding box center [511, 208] width 32 height 7
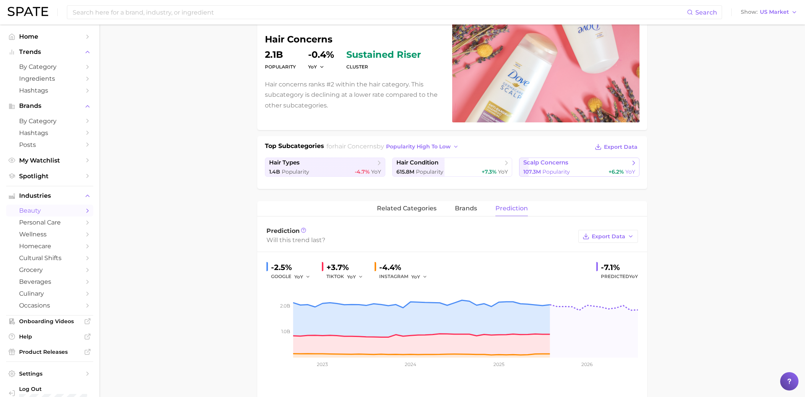
click at [536, 161] on span "scalp concerns" at bounding box center [545, 162] width 45 height 7
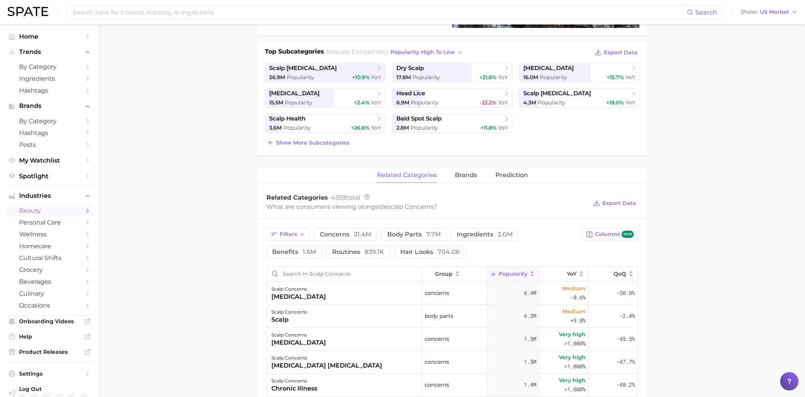
scroll to position [186, 0]
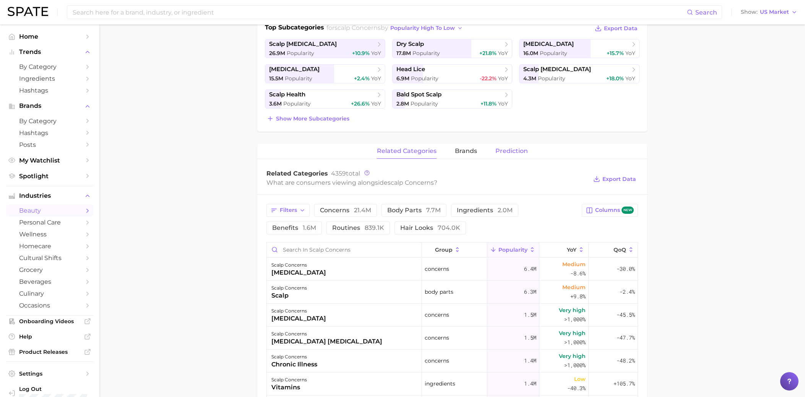
click at [504, 148] on span "Prediction" at bounding box center [511, 151] width 32 height 7
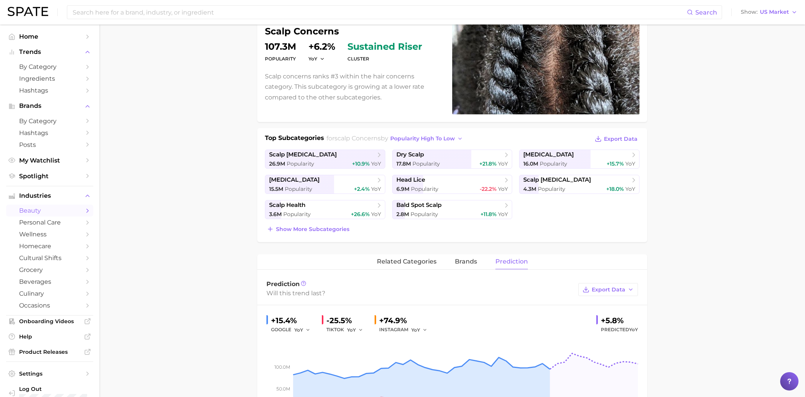
scroll to position [0, 0]
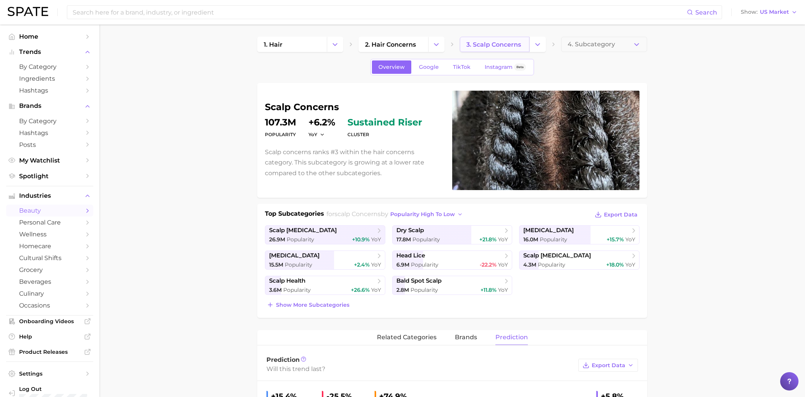
click at [487, 47] on span "3. scalp concerns" at bounding box center [493, 44] width 55 height 7
click at [536, 45] on icon "Change Category" at bounding box center [538, 45] width 8 height 8
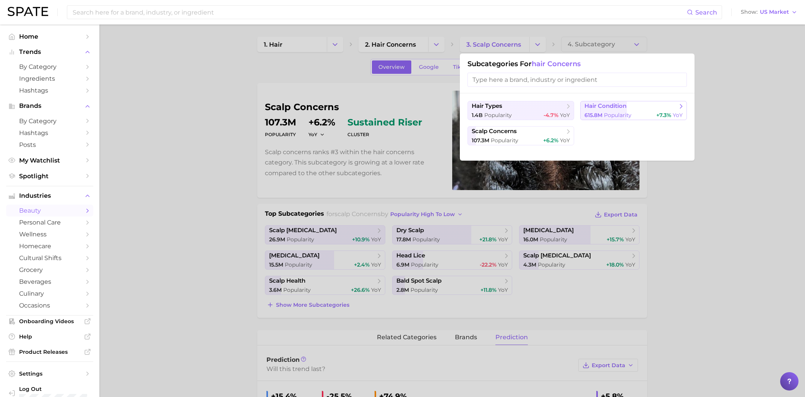
click at [536, 115] on span "Popularity" at bounding box center [618, 115] width 28 height 7
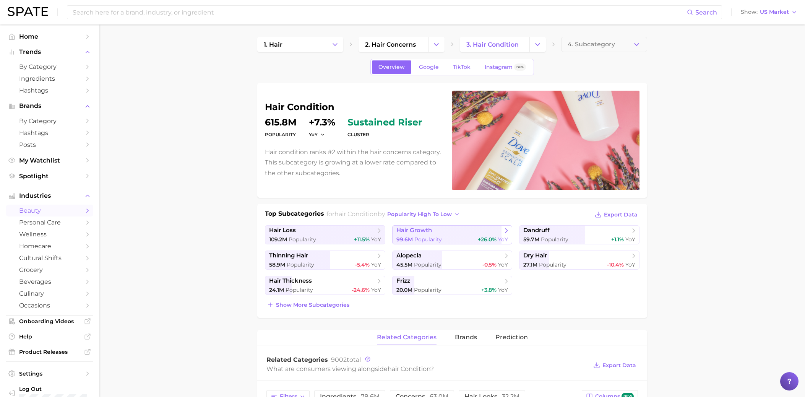
click at [456, 230] on span "hair growth" at bounding box center [449, 231] width 106 height 8
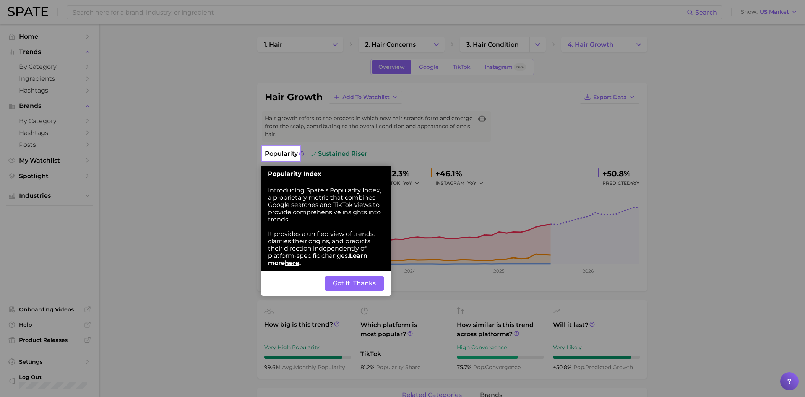
click at [355, 264] on button "Got It, Thanks" at bounding box center [355, 283] width 60 height 15
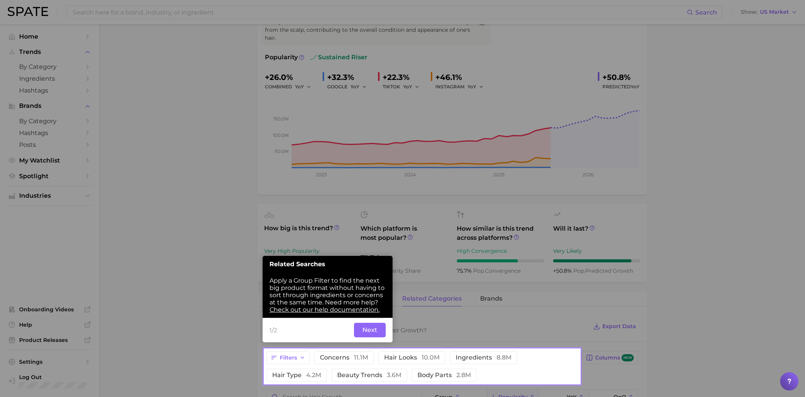
scroll to position [100, 0]
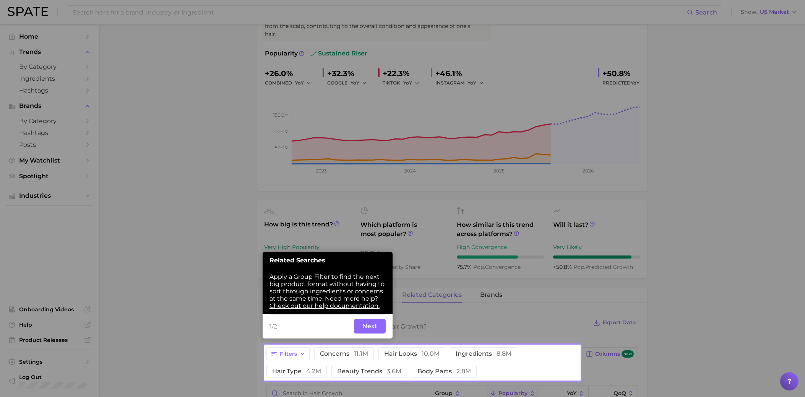
click at [365, 264] on button "Next" at bounding box center [370, 326] width 32 height 15
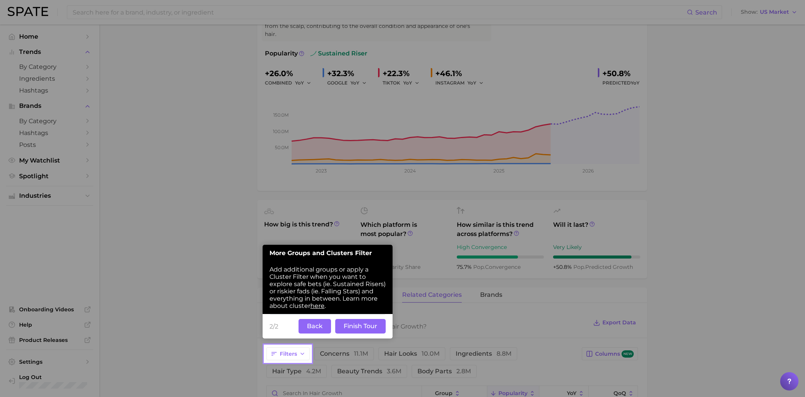
click at [357, 264] on button "Finish Tour" at bounding box center [360, 326] width 50 height 15
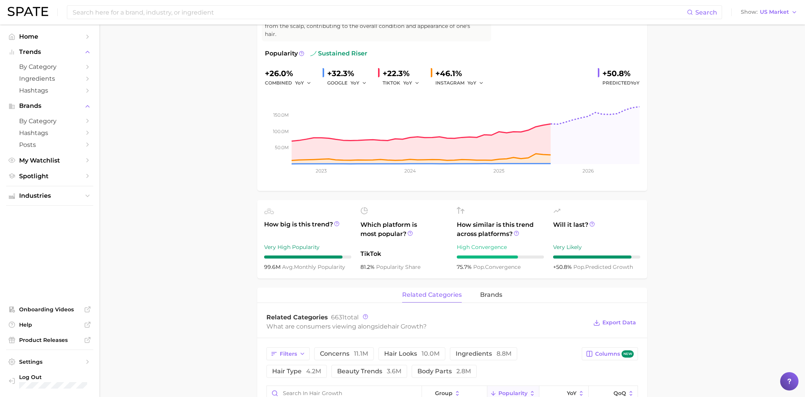
click at [226, 213] on main "1. hair 2. hair concerns 3. hair condition 4. hair growth Overview Google TikTo…" at bounding box center [452, 376] width 706 height 905
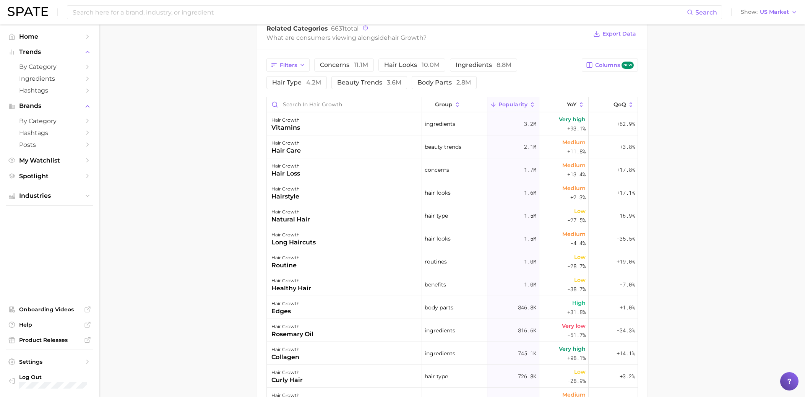
scroll to position [390, 0]
